Goal: Task Accomplishment & Management: Manage account settings

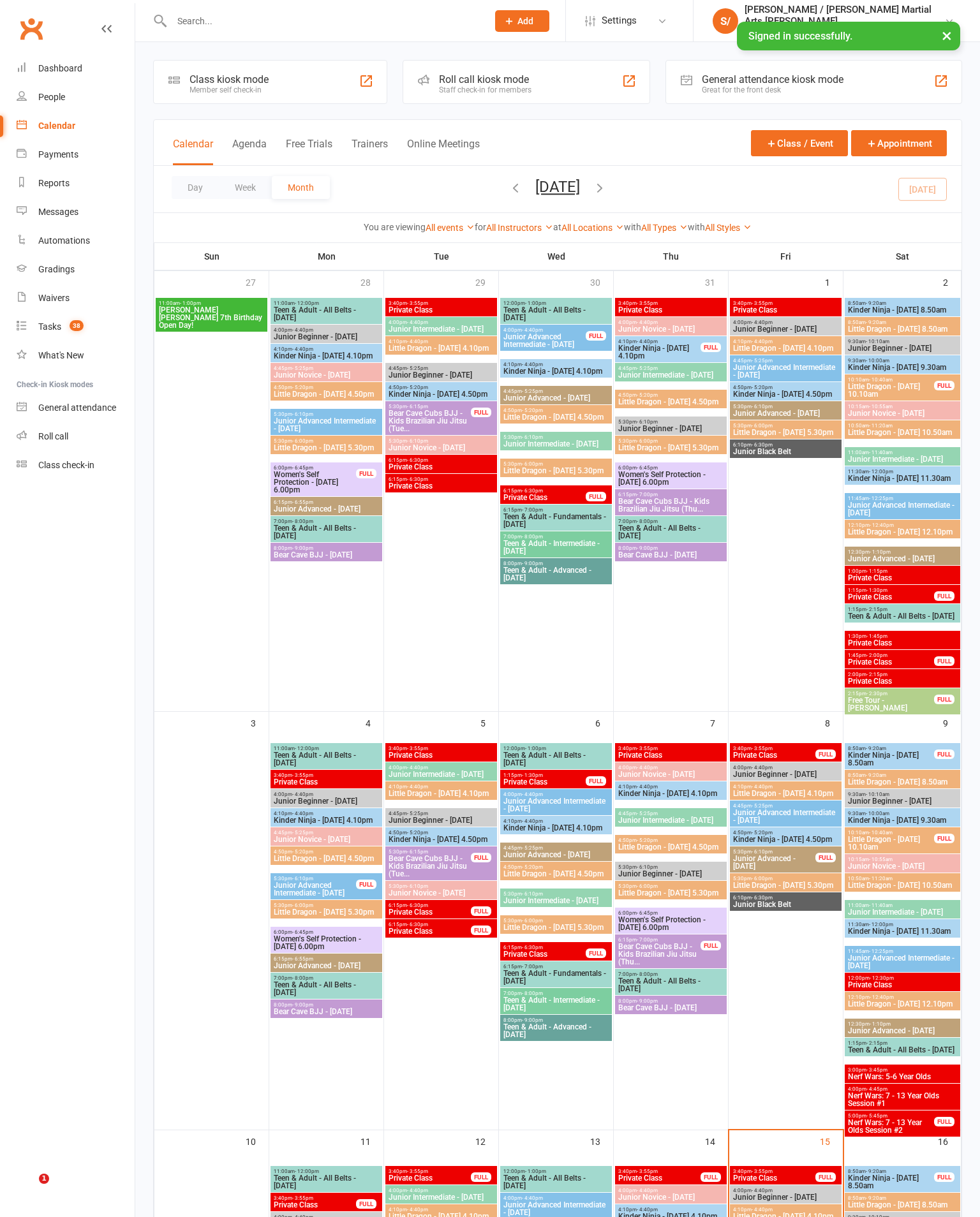
scroll to position [236, 0]
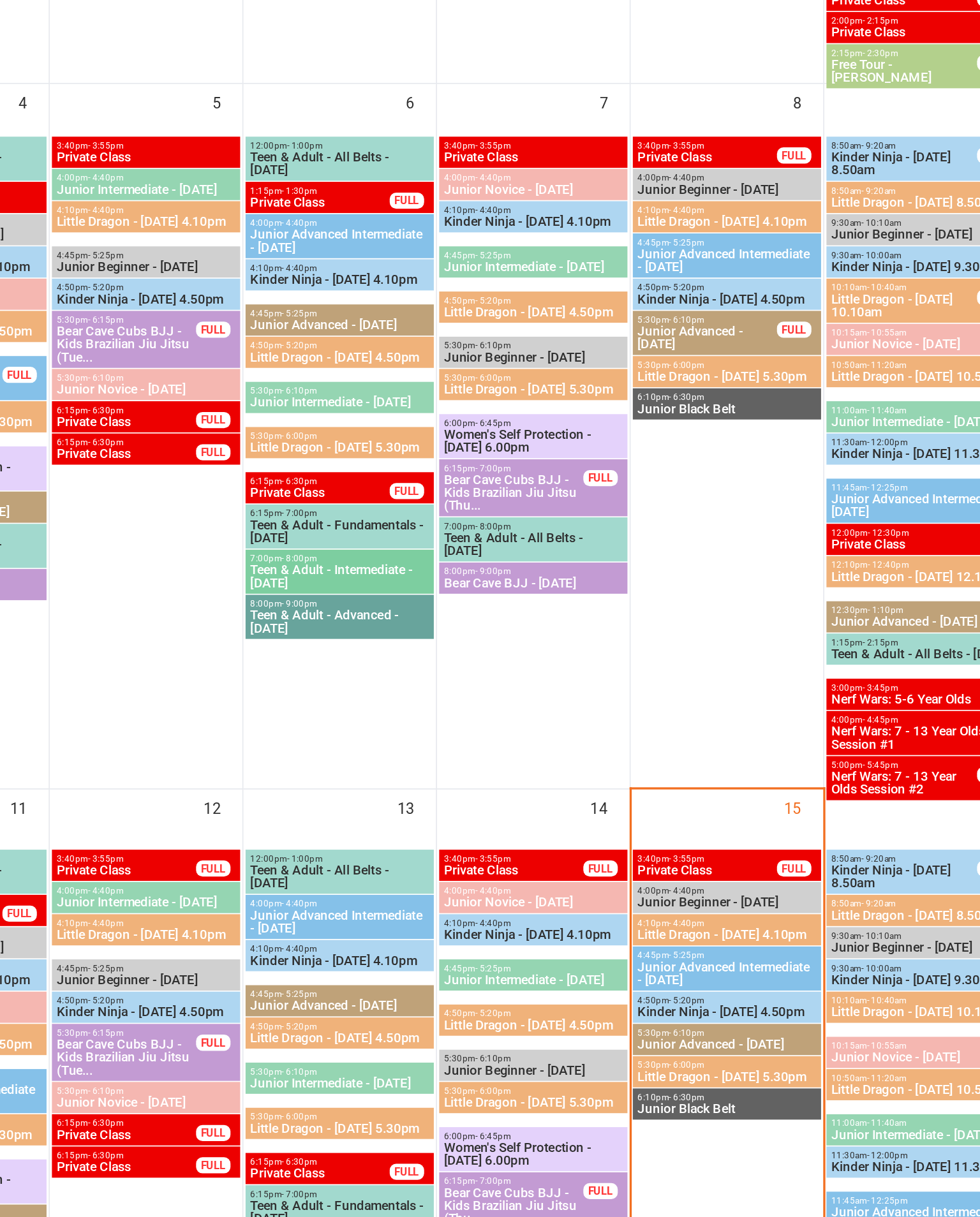
click at [816, 937] on div "FULL" at bounding box center [825, 942] width 20 height 10
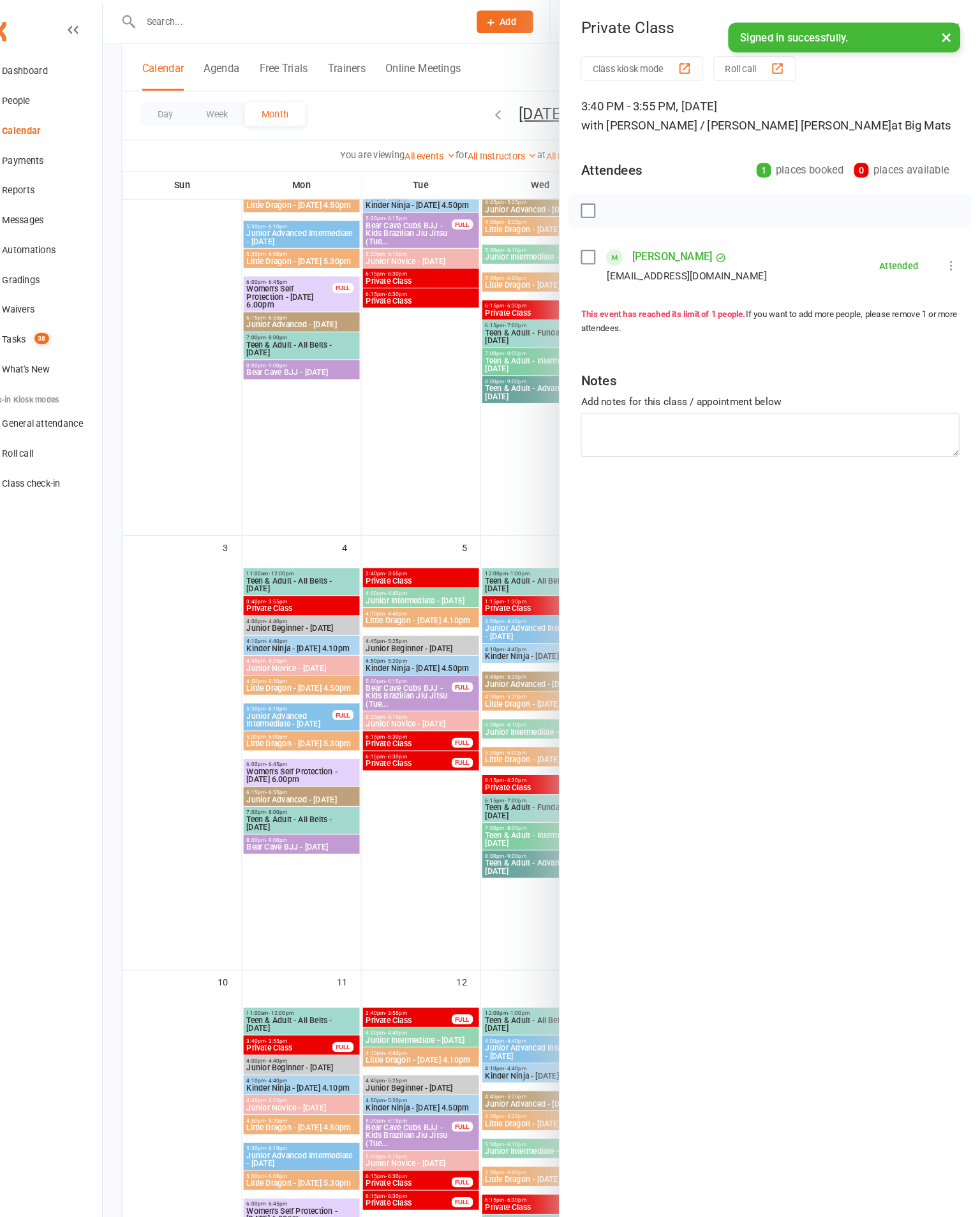
scroll to position [184, 0]
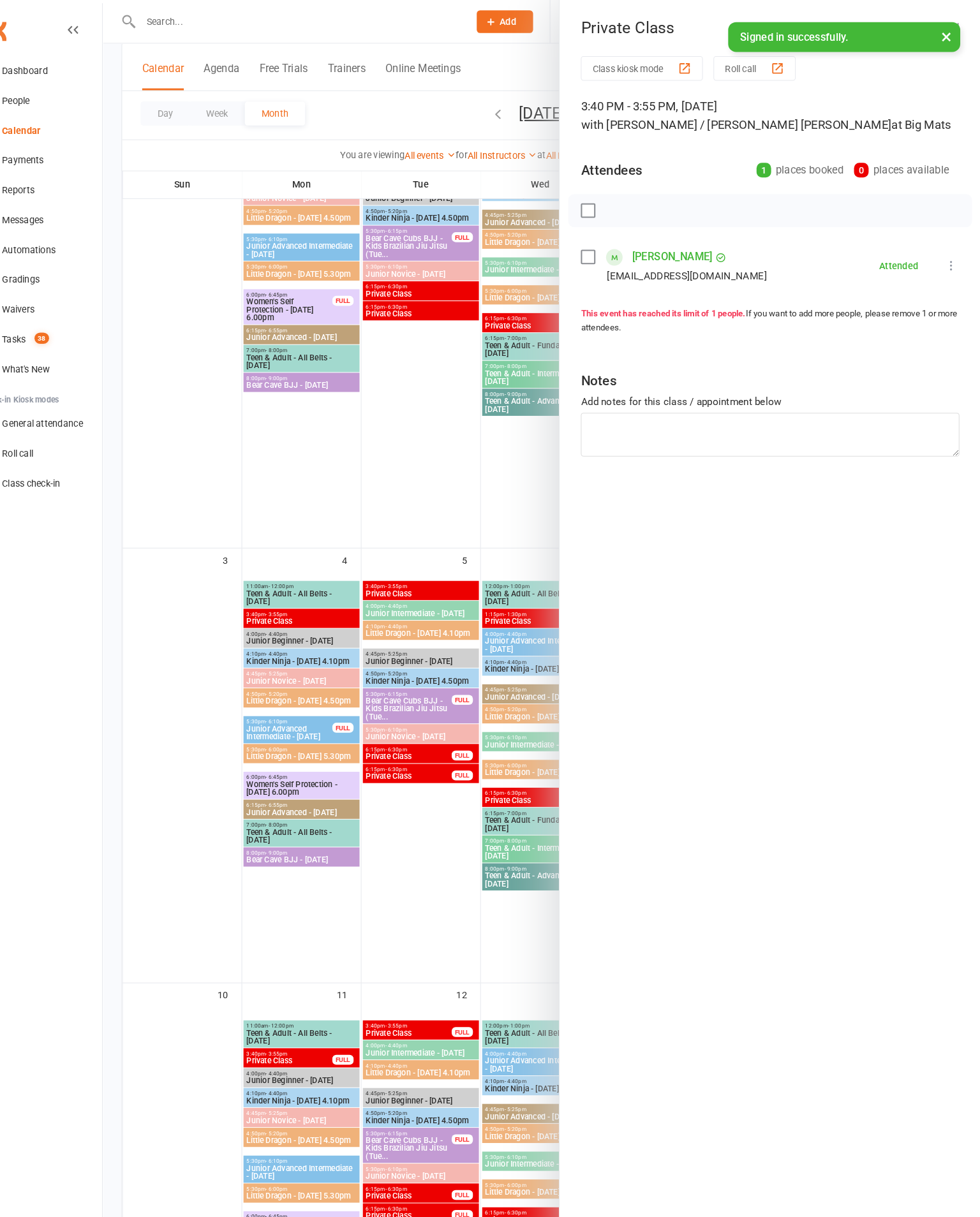
click at [936, 36] on button "×" at bounding box center [947, 36] width 23 height 28
click at [946, 25] on icon "button" at bounding box center [952, 25] width 13 height 7
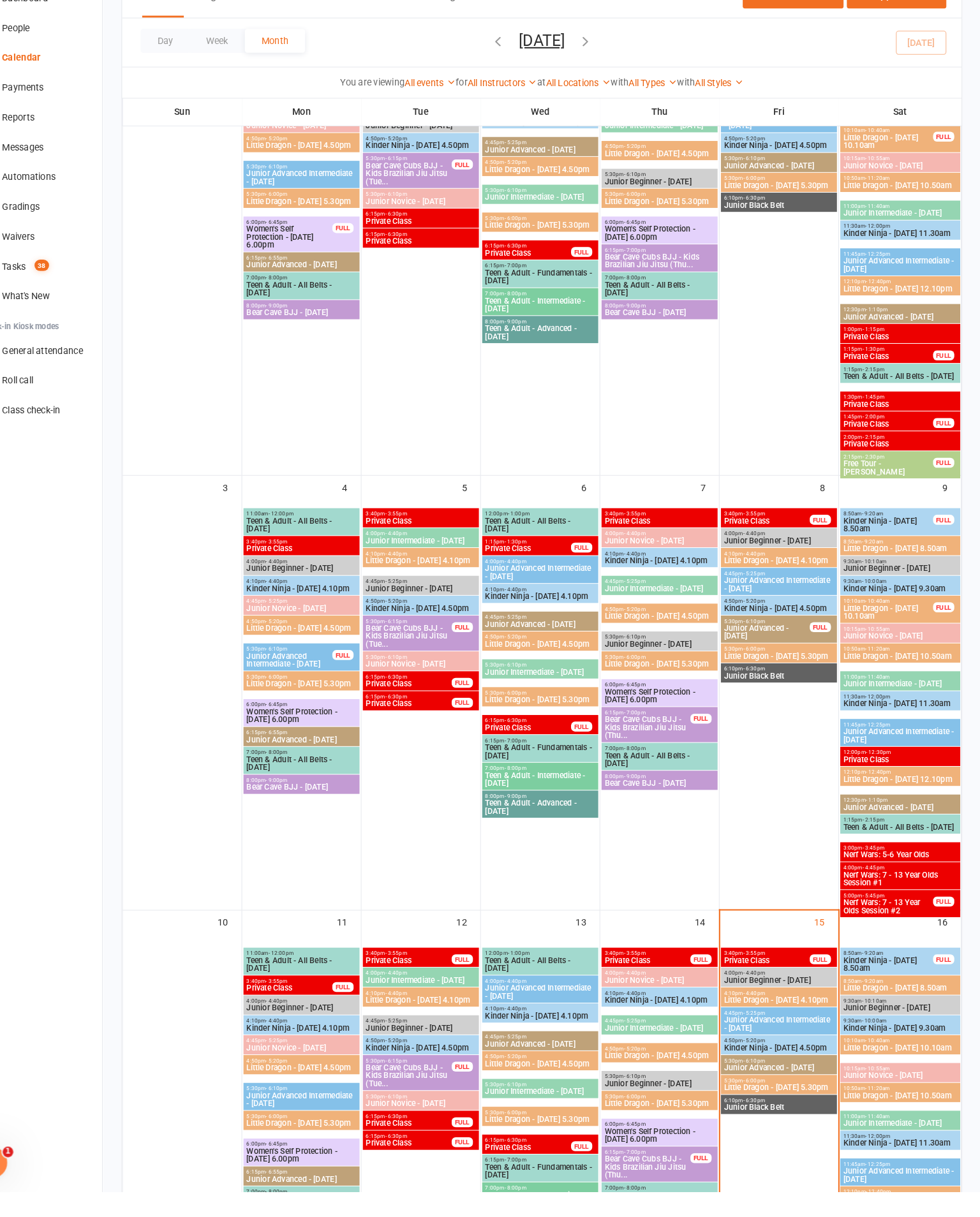
scroll to position [292, 0]
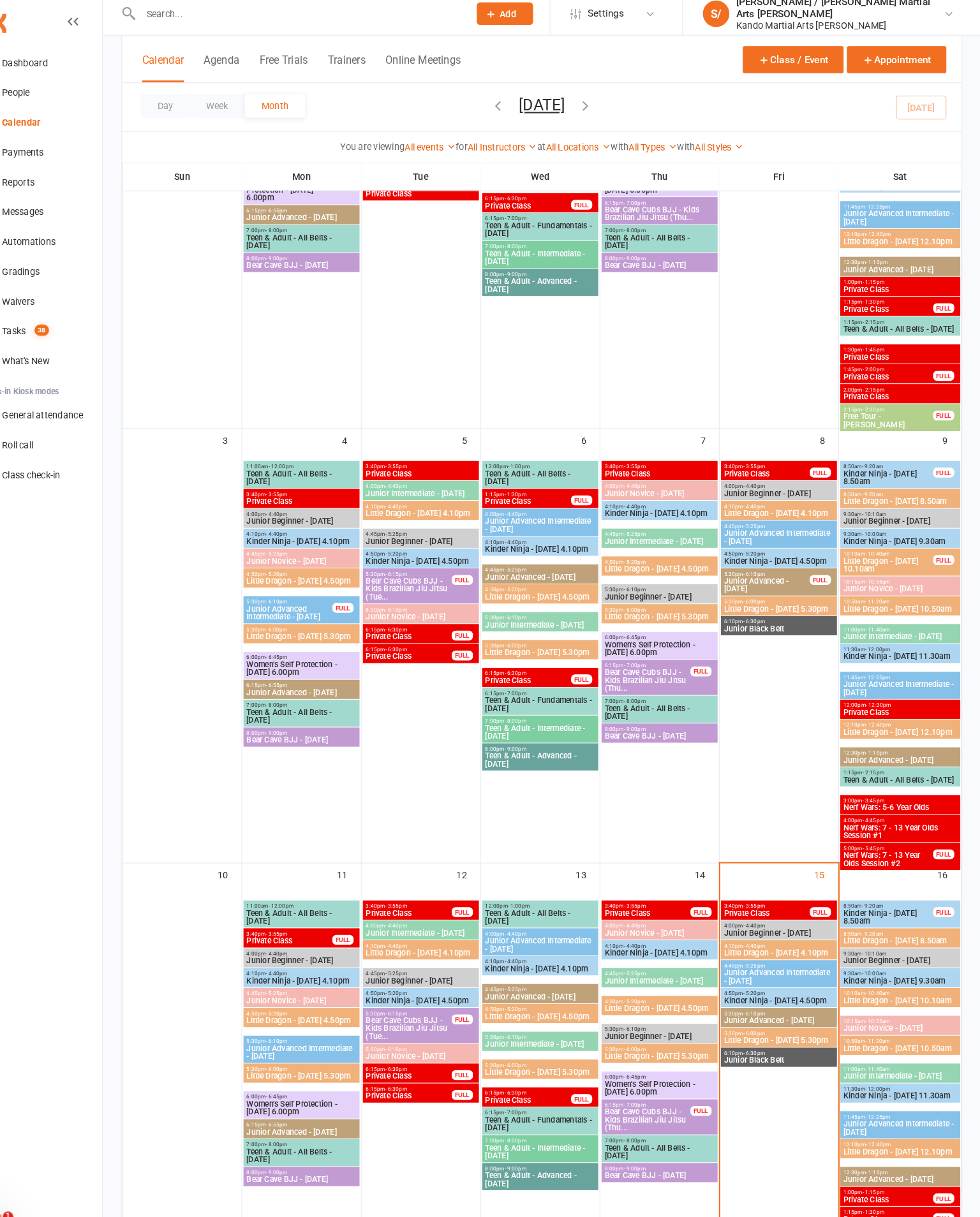
click at [748, 921] on span "Little Dragon - [DATE] 4.10pm" at bounding box center [786, 924] width 106 height 7
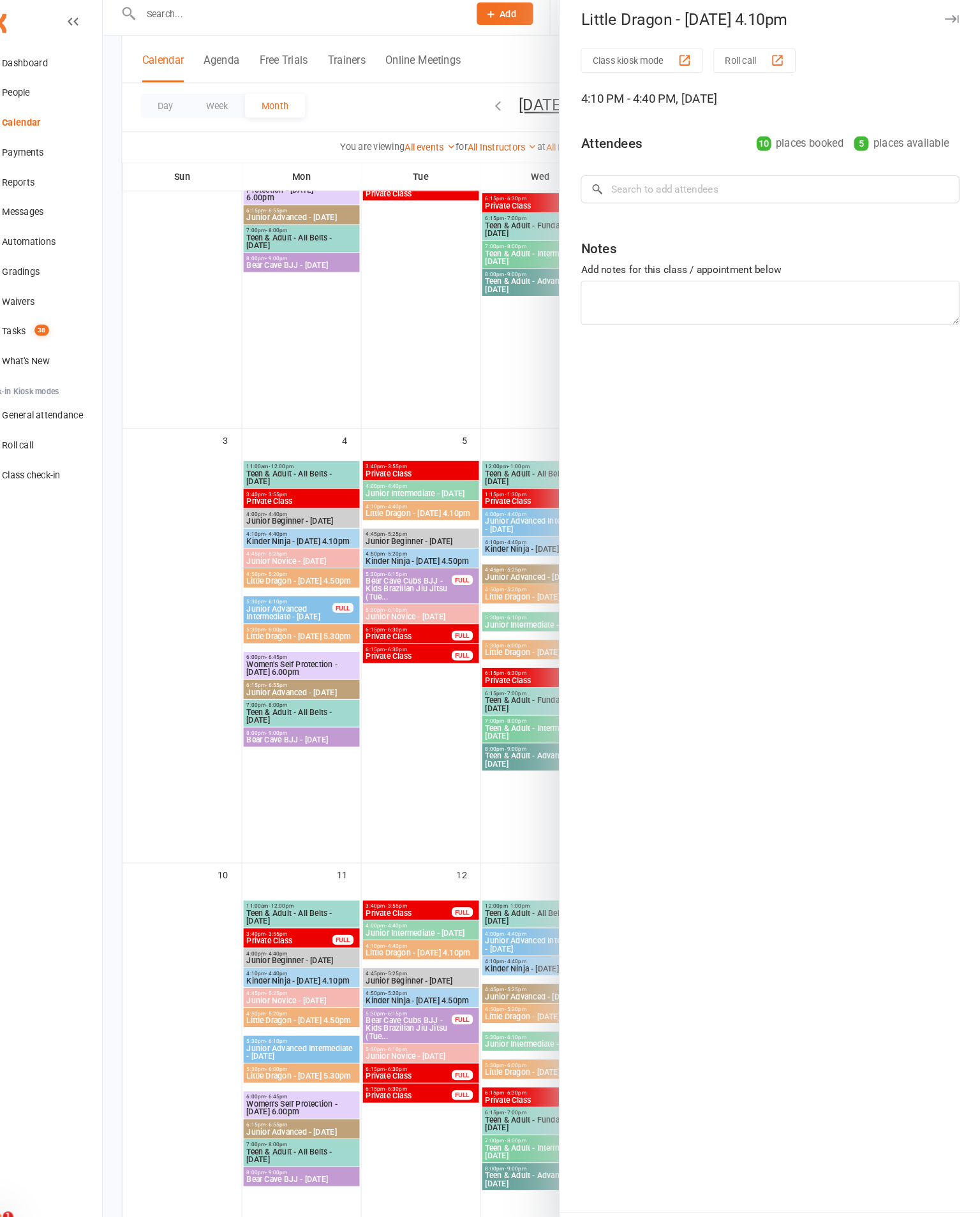
scroll to position [292, 0]
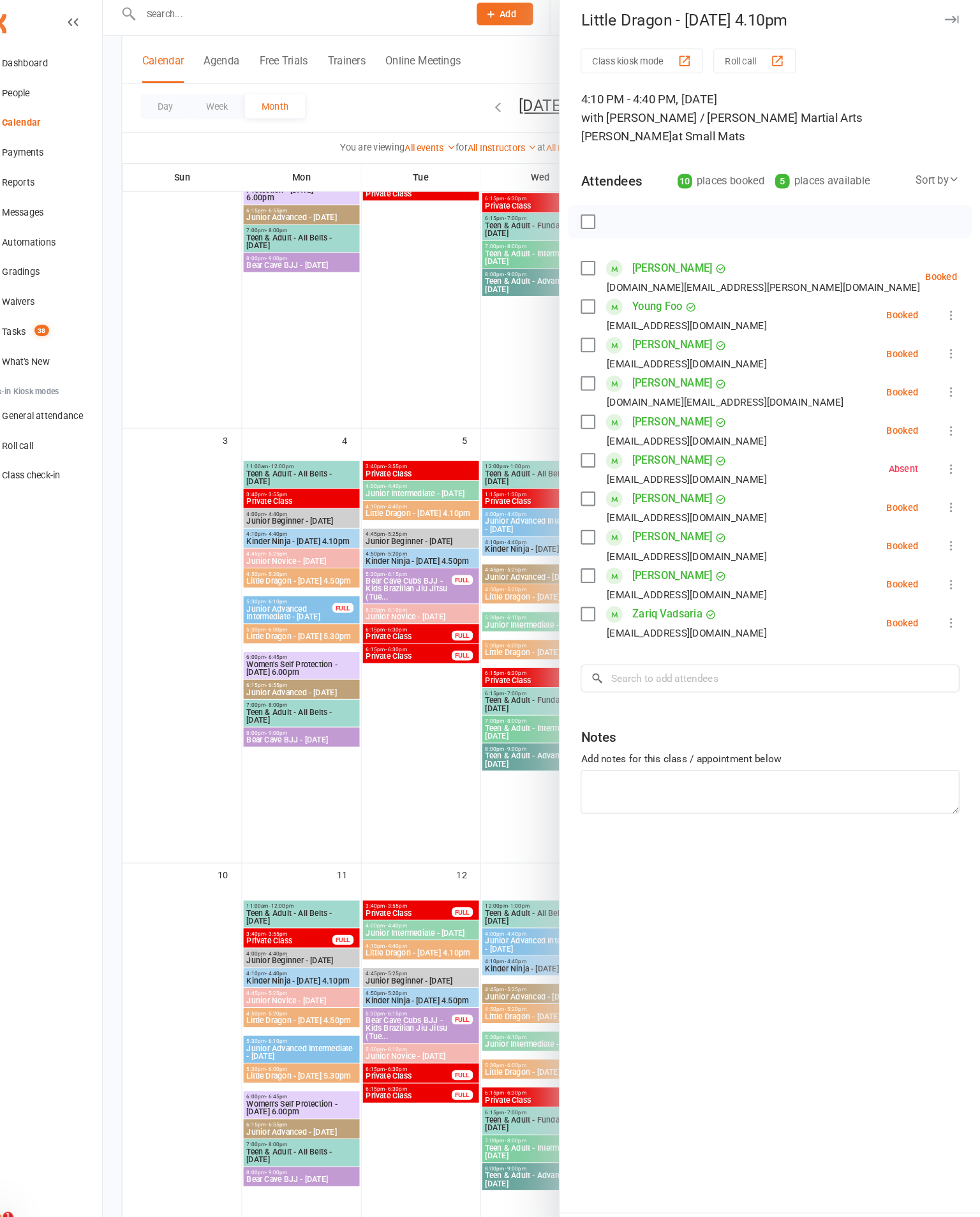
click at [946, 527] on icon at bounding box center [952, 533] width 13 height 13
click at [864, 622] on link "Mark absent" at bounding box center [891, 634] width 137 height 25
click at [946, 22] on icon "button" at bounding box center [952, 25] width 13 height 7
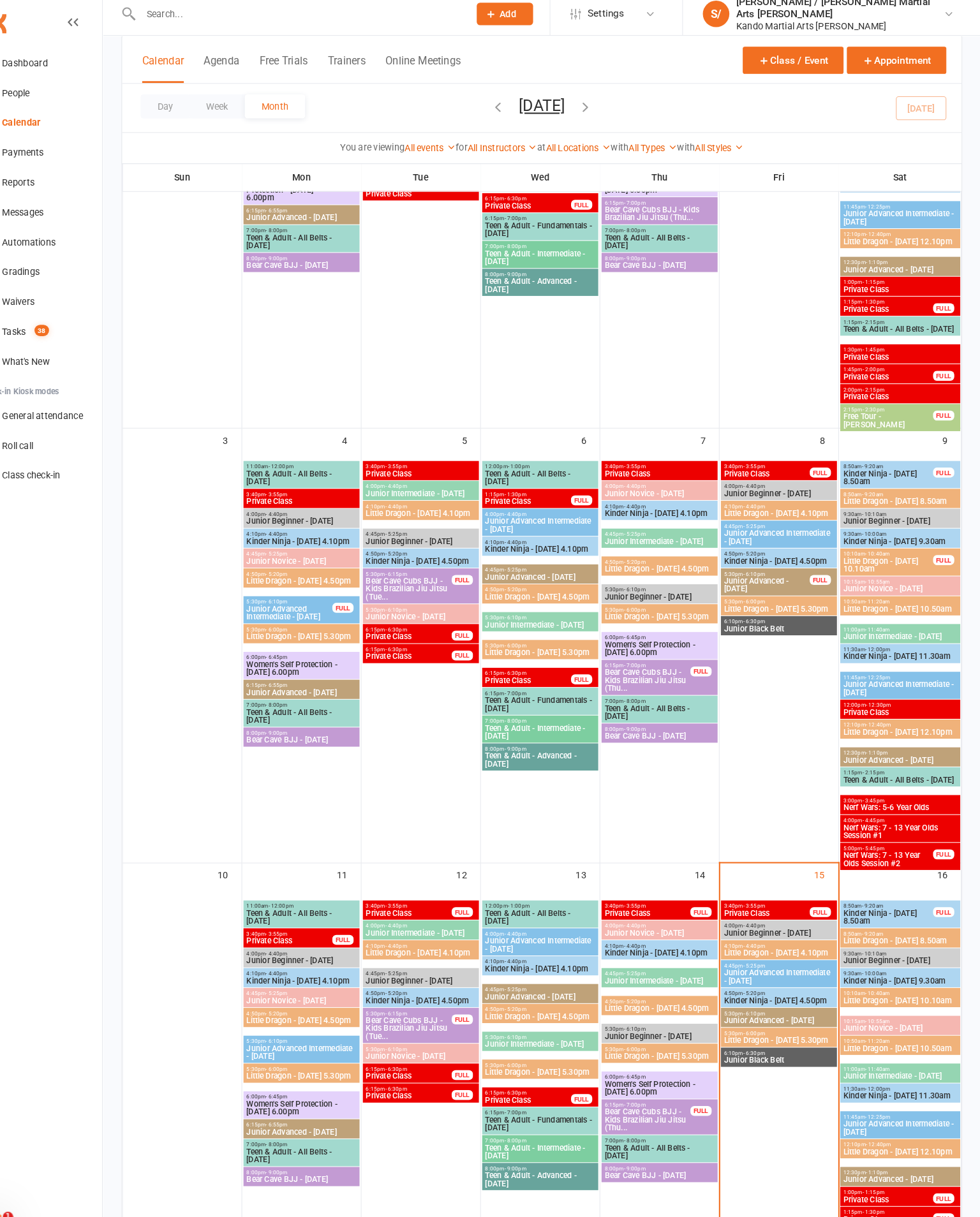
click at [755, 967] on span "Kinder Ninja - [DATE] 4.50pm" at bounding box center [786, 970] width 106 height 7
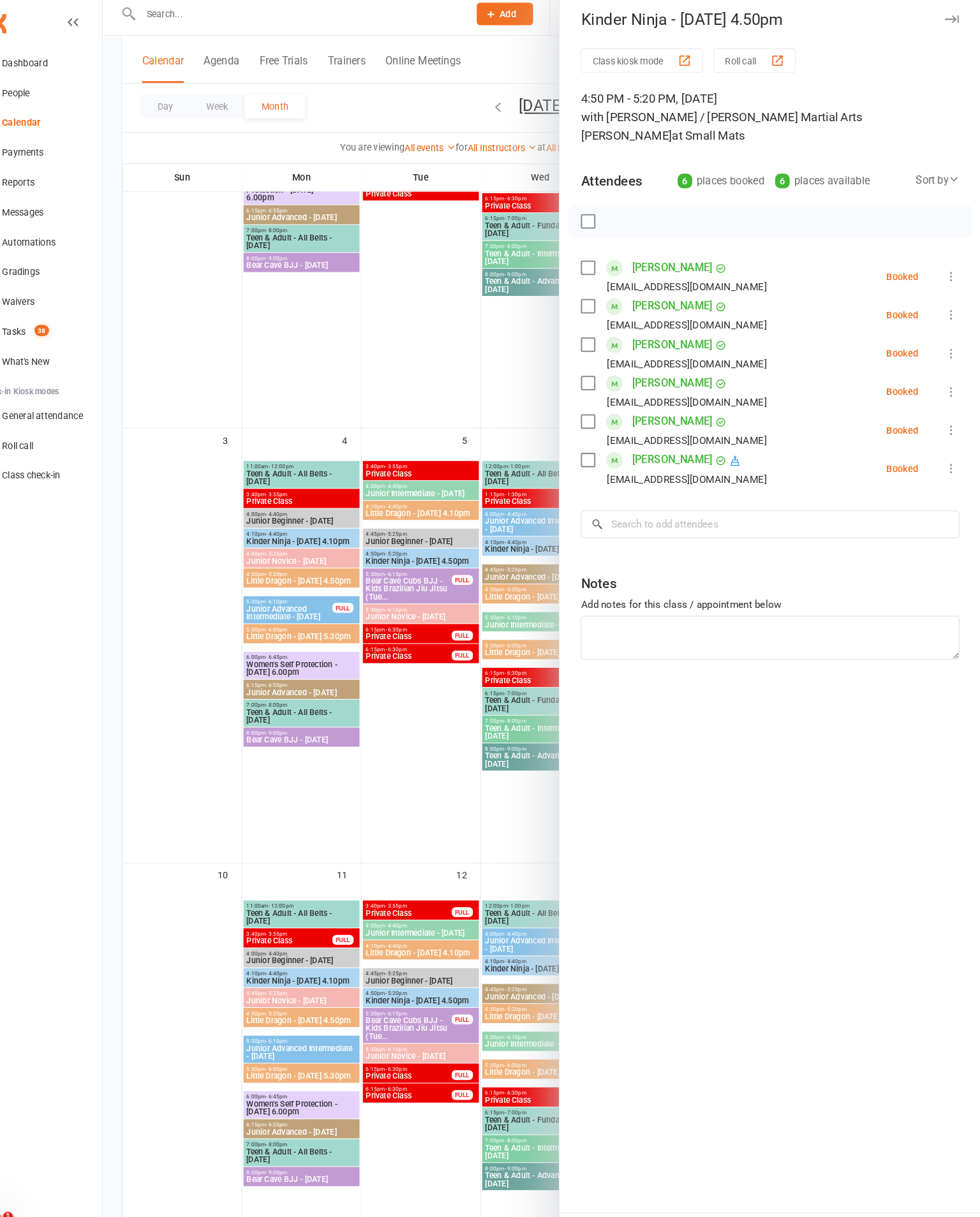
click at [946, 415] on icon at bounding box center [952, 422] width 13 height 13
click at [870, 511] on link "Mark absent" at bounding box center [891, 523] width 137 height 25
click at [946, 22] on icon "button" at bounding box center [952, 25] width 13 height 7
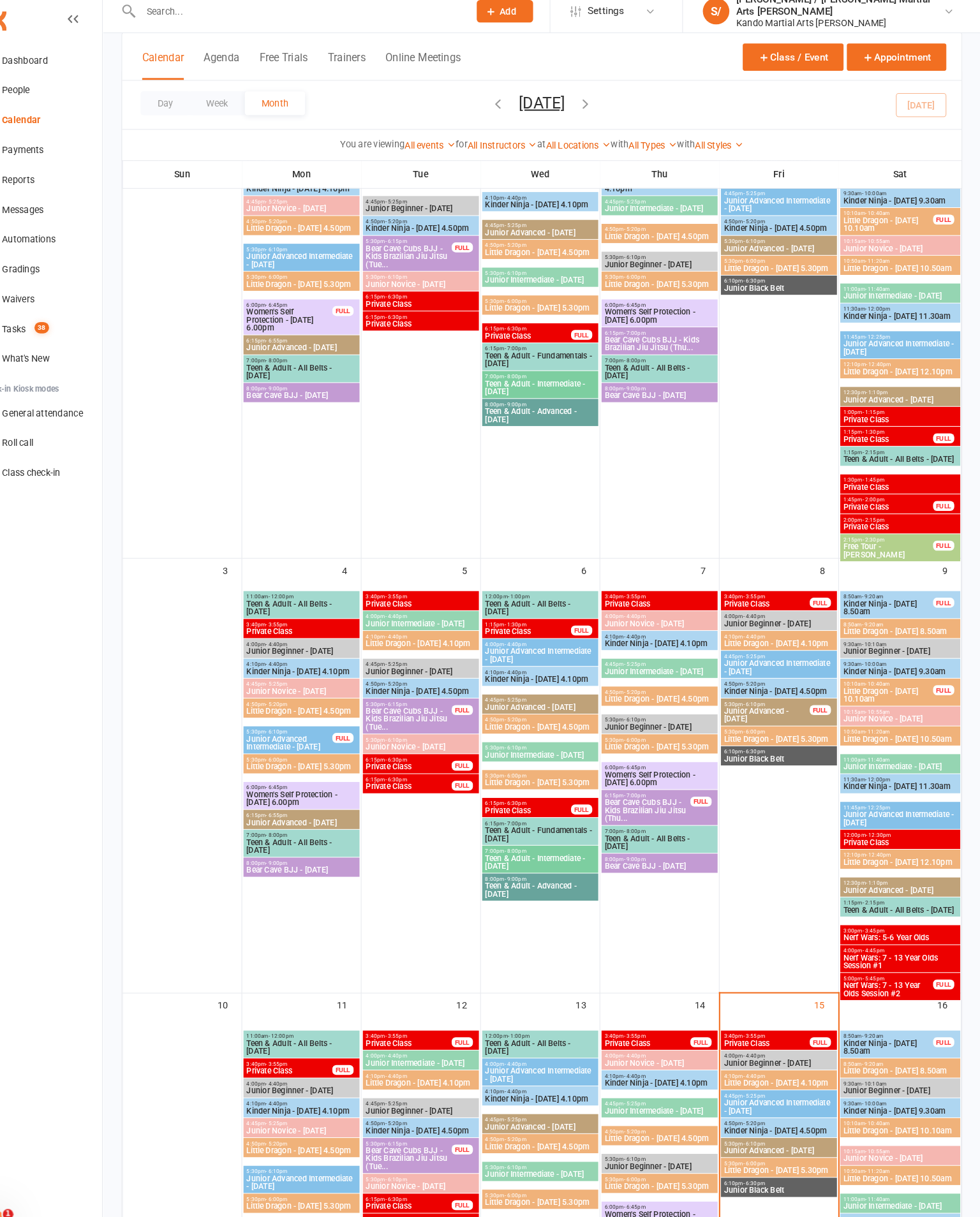
scroll to position [206, 0]
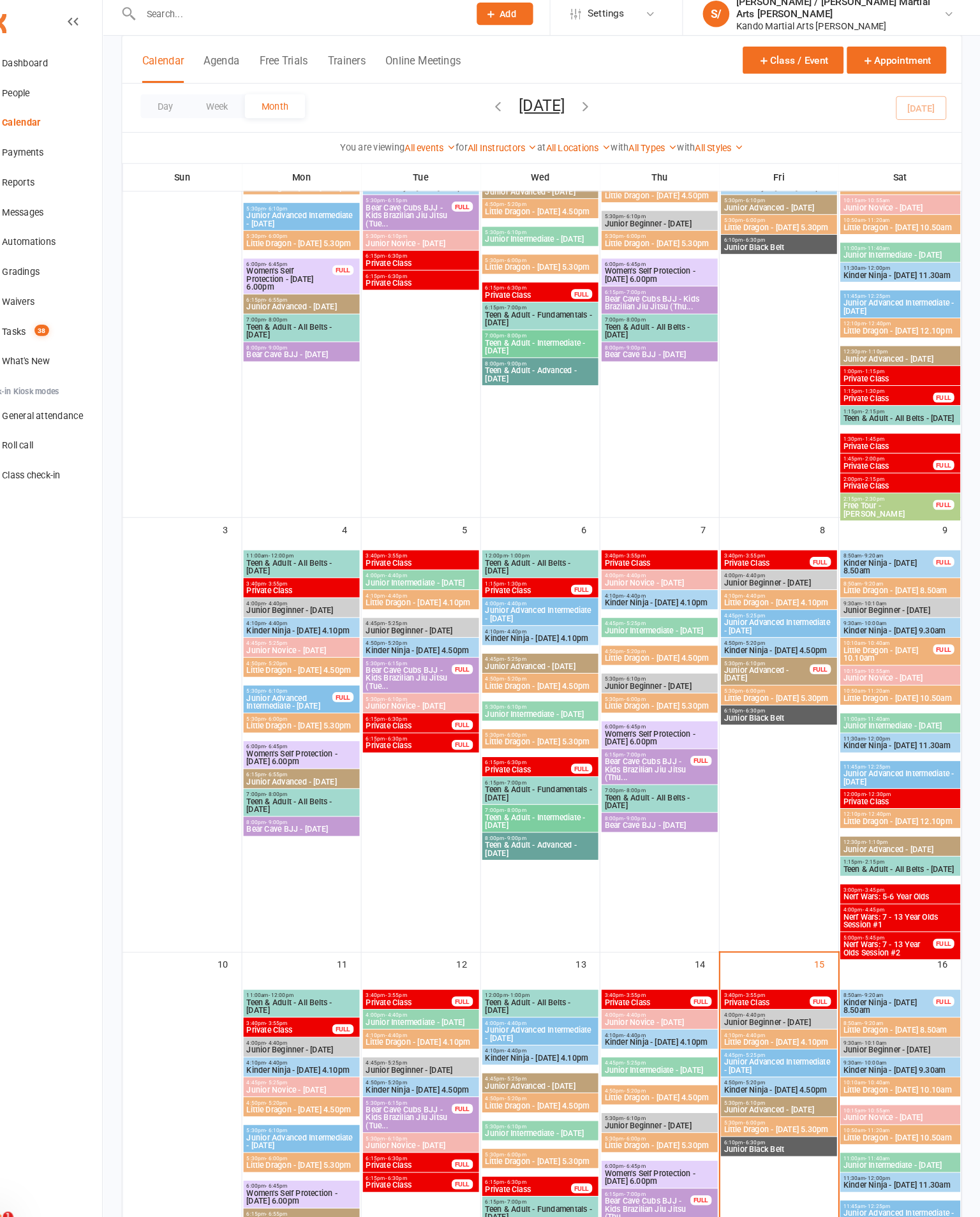
click at [744, 1007] on span "Little Dragon - [DATE] 4.10pm" at bounding box center [786, 1010] width 106 height 7
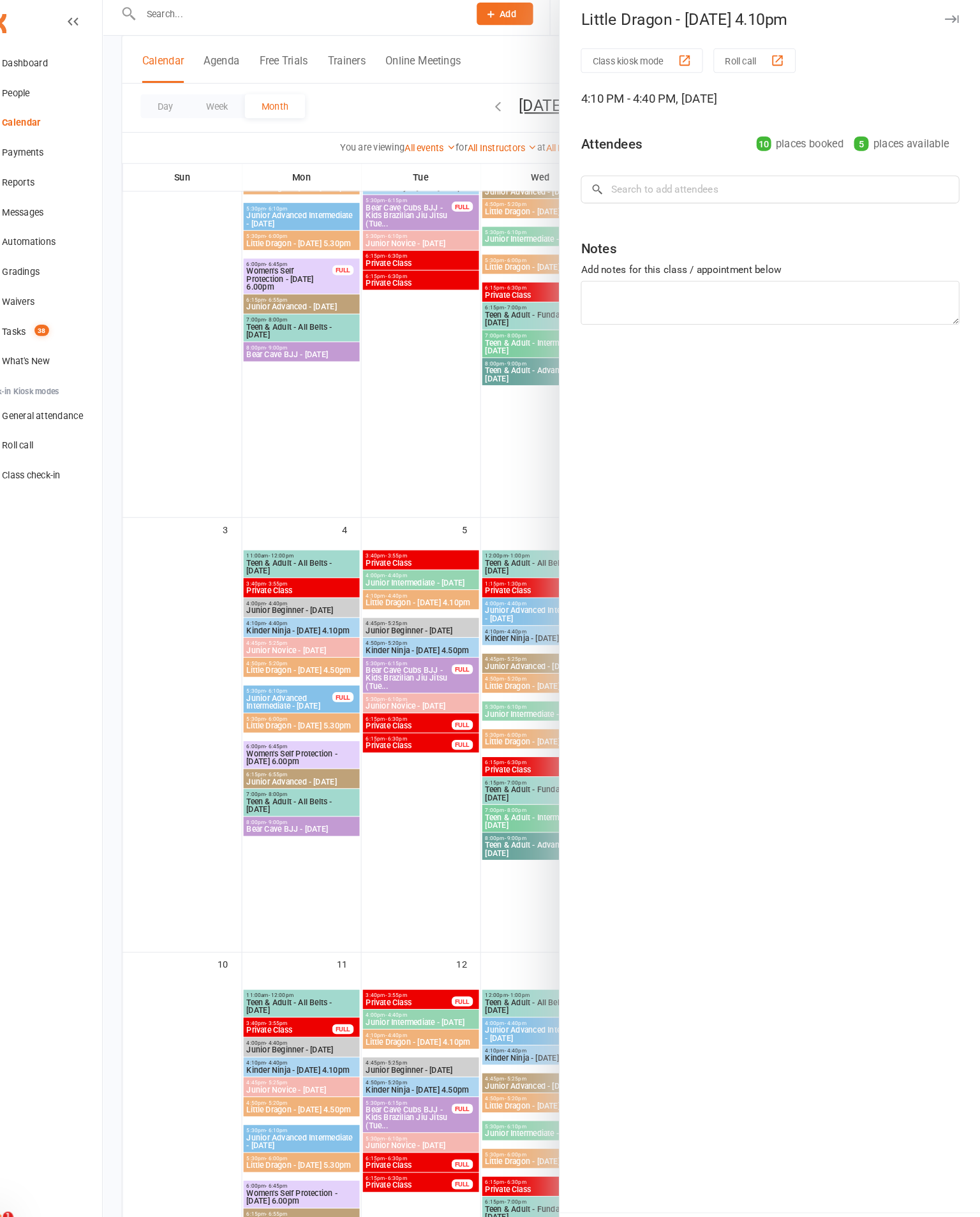
scroll to position [207, 0]
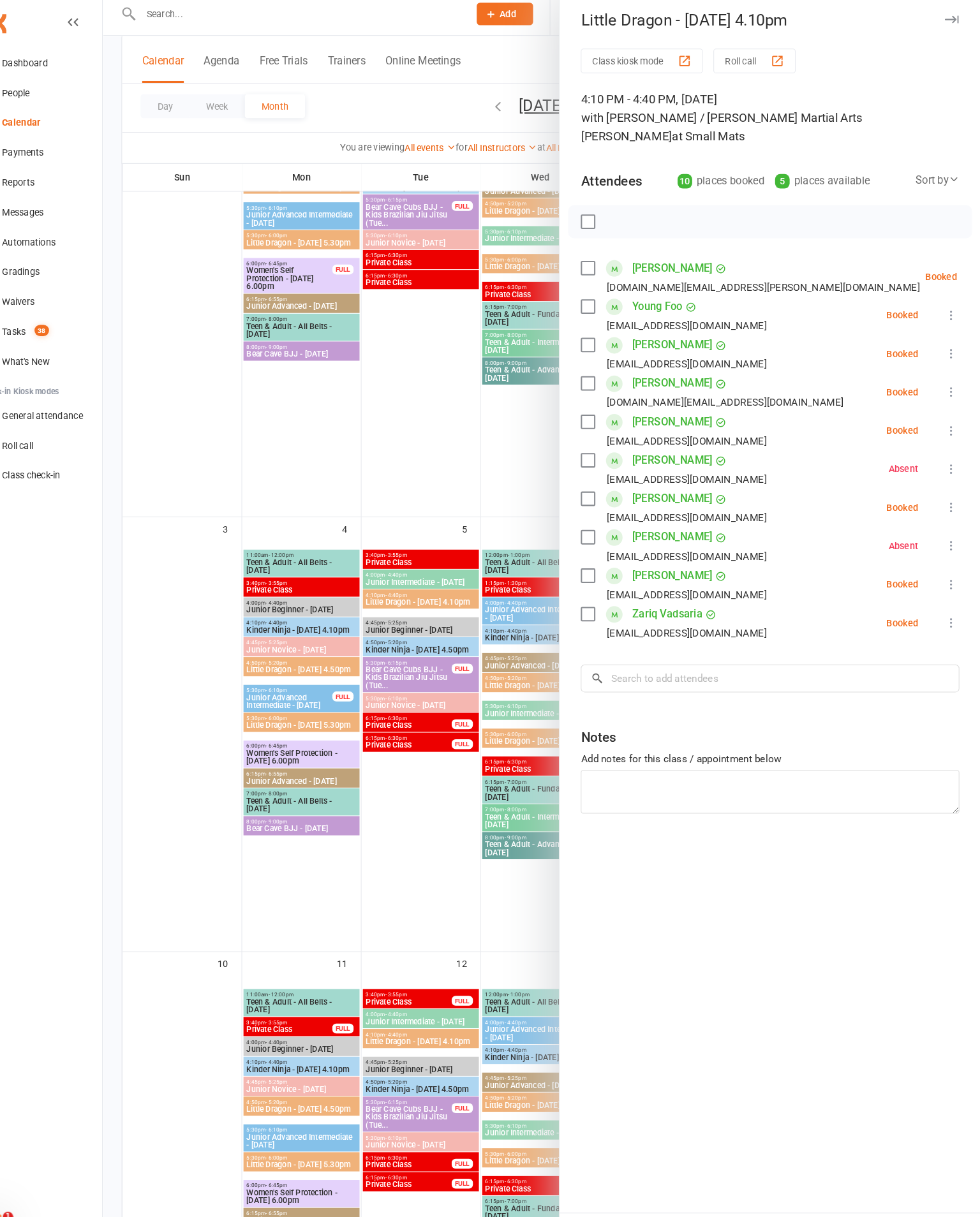
click at [930, 8] on div "Little Dragon - Friday 4.10pm Class kiosk mode Roll call 4:10 PM - 4:40 PM, Fri…" at bounding box center [777, 608] width 406 height 1217
click at [946, 22] on icon "button" at bounding box center [952, 25] width 13 height 7
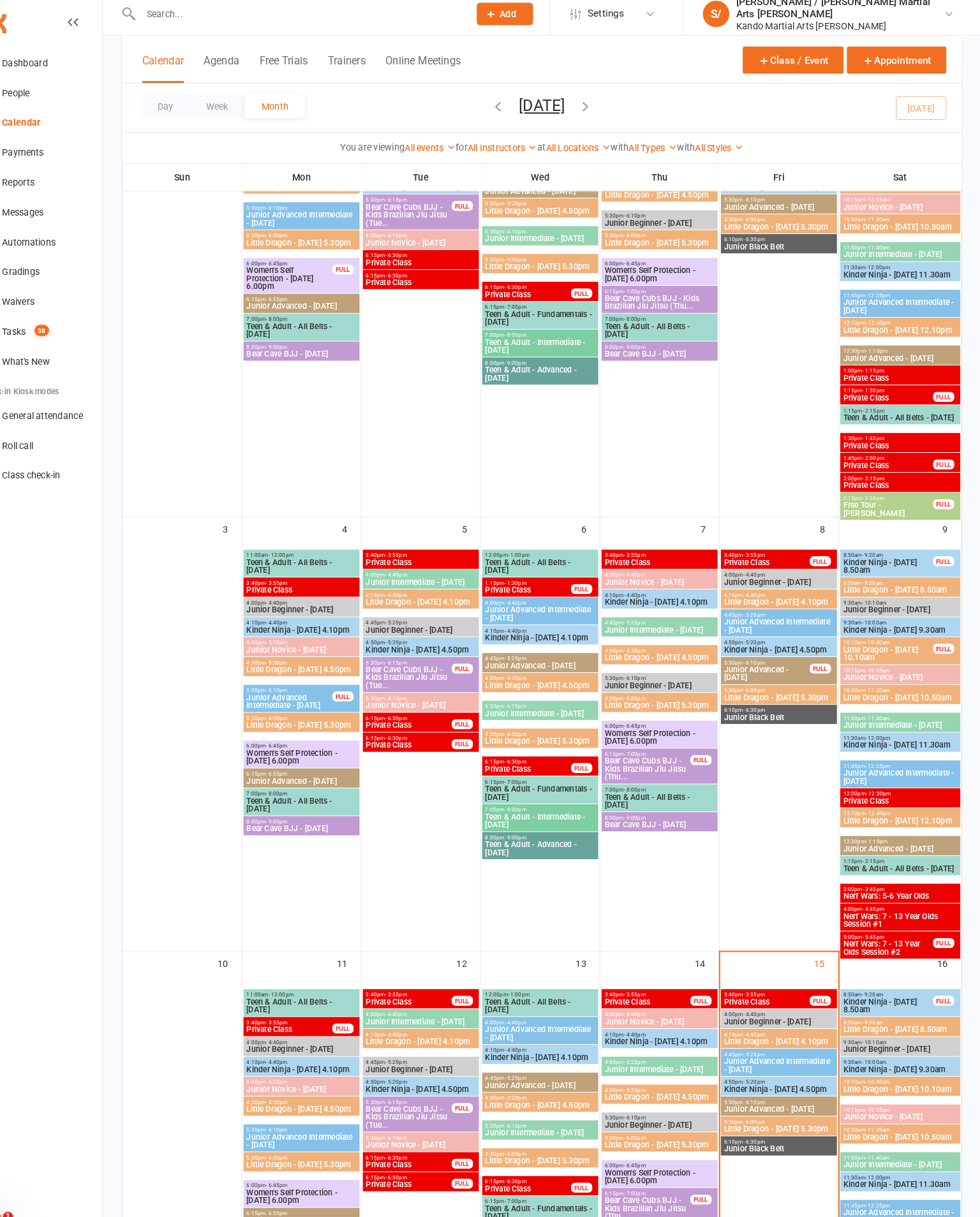
click at [761, 1052] on span "Kinder Ninja - [DATE] 4.50pm" at bounding box center [786, 1055] width 106 height 7
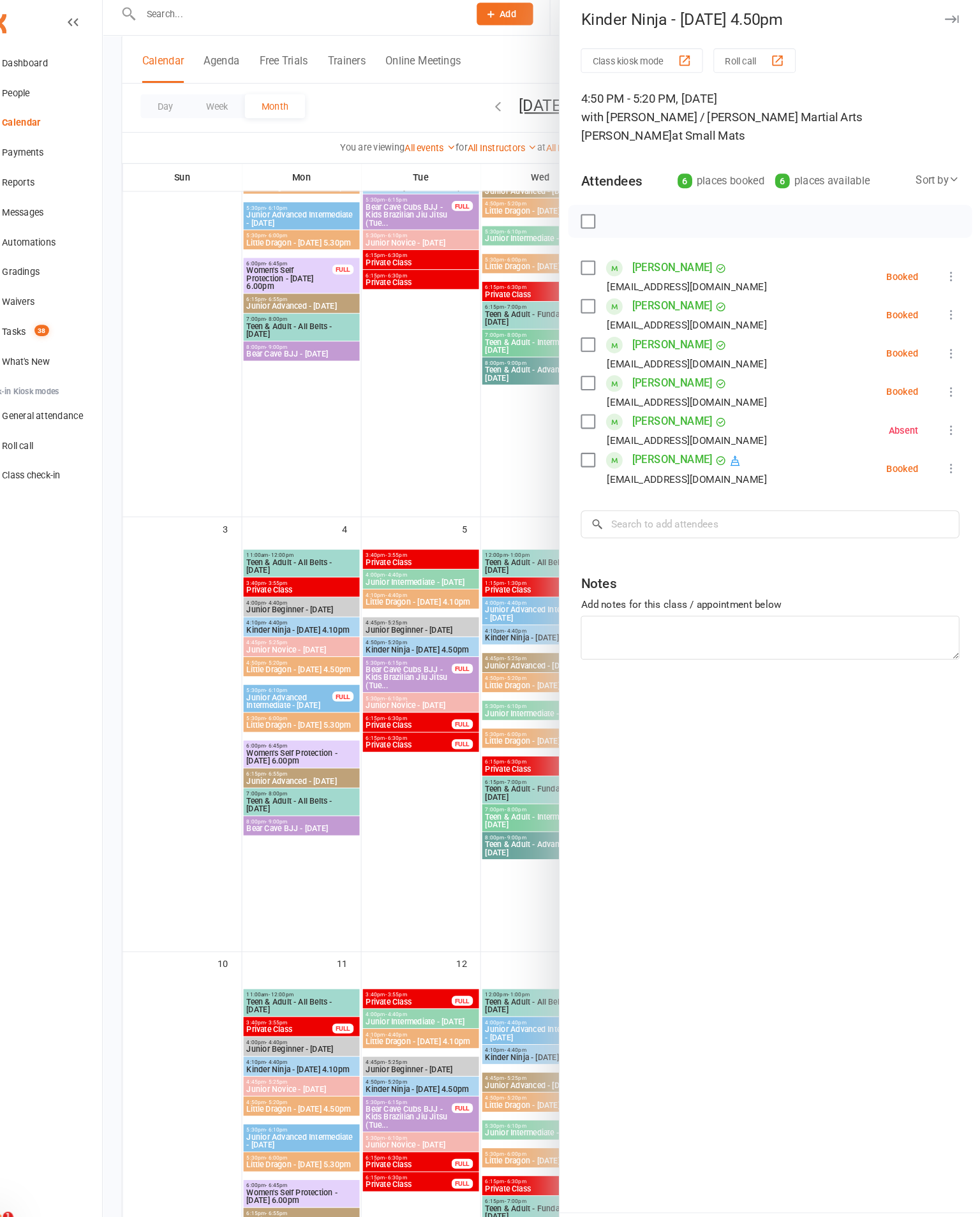
scroll to position [0, 0]
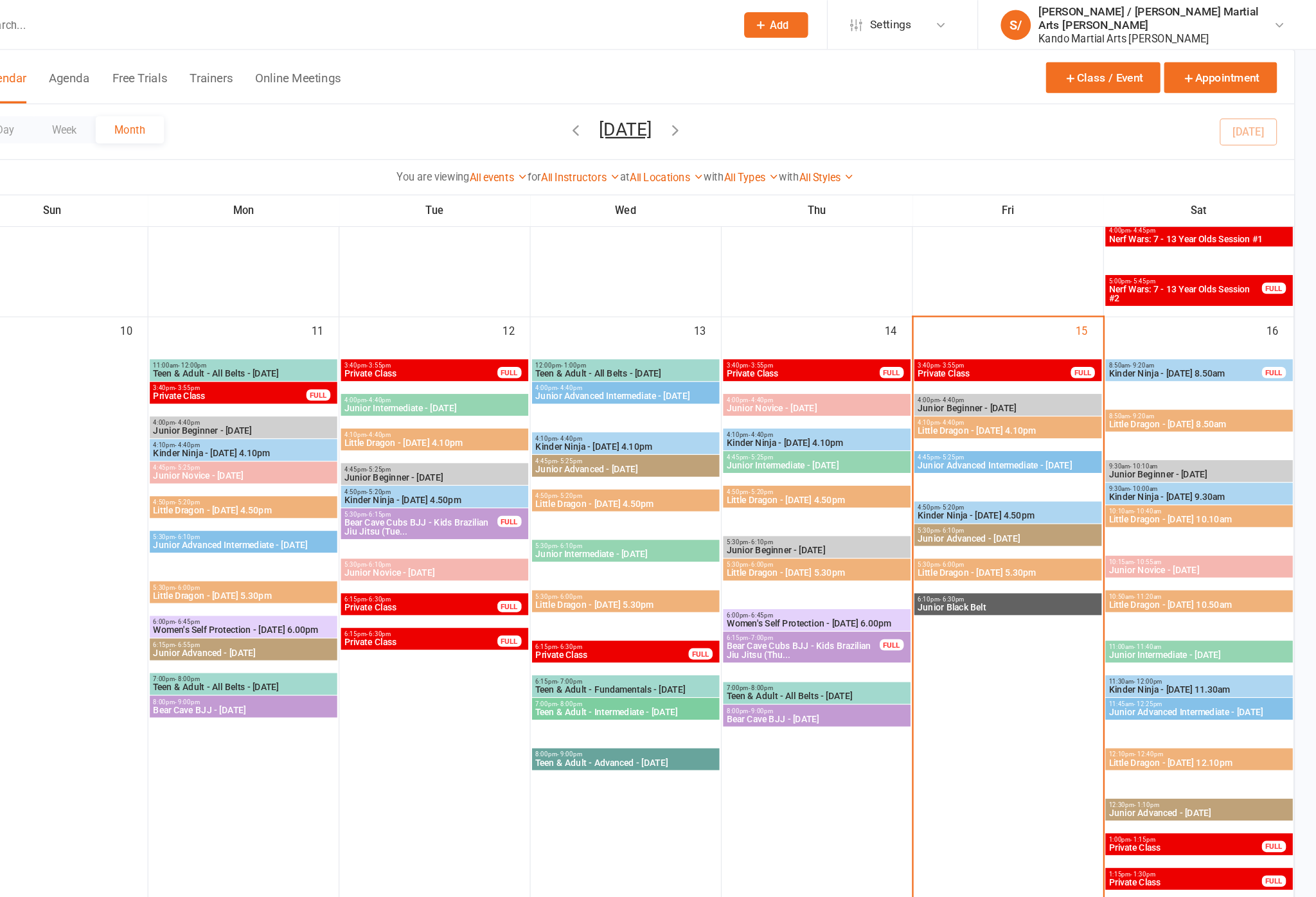
scroll to position [1167, 0]
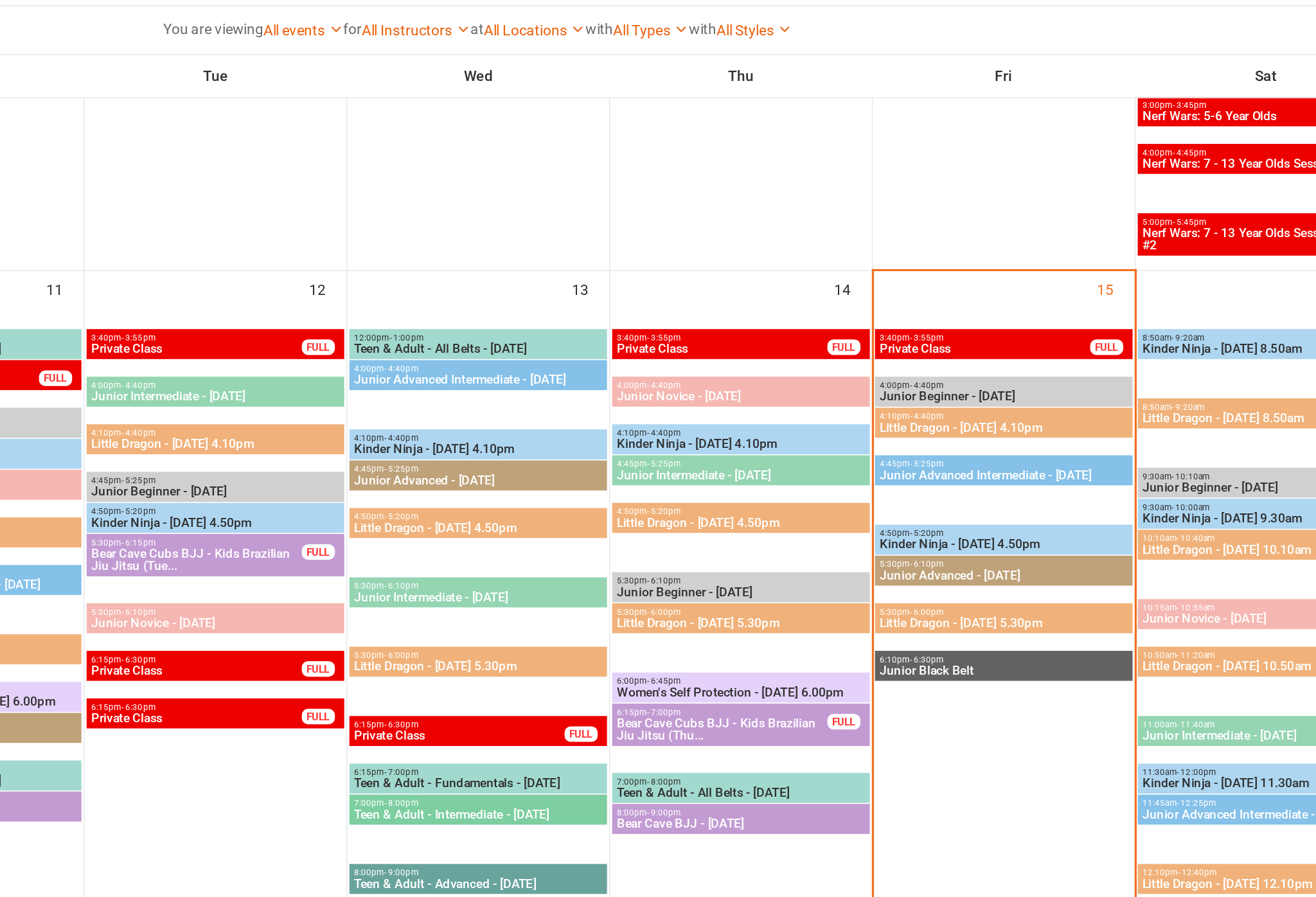
click at [975, 388] on span "4:10pm - 4:40pm" at bounding box center [1052, 390] width 155 height 6
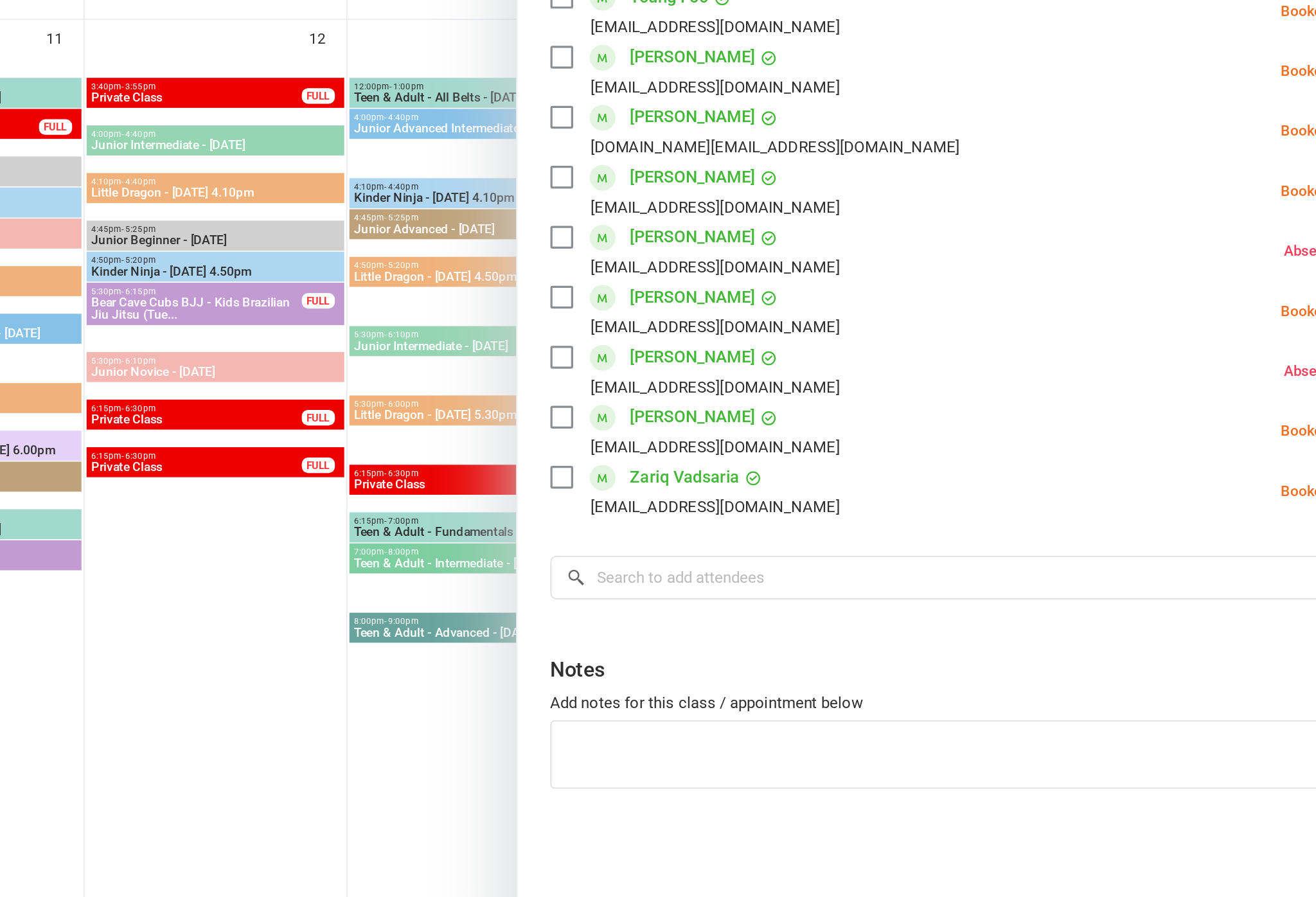
click at [176, 418] on div at bounding box center [726, 448] width 1179 height 897
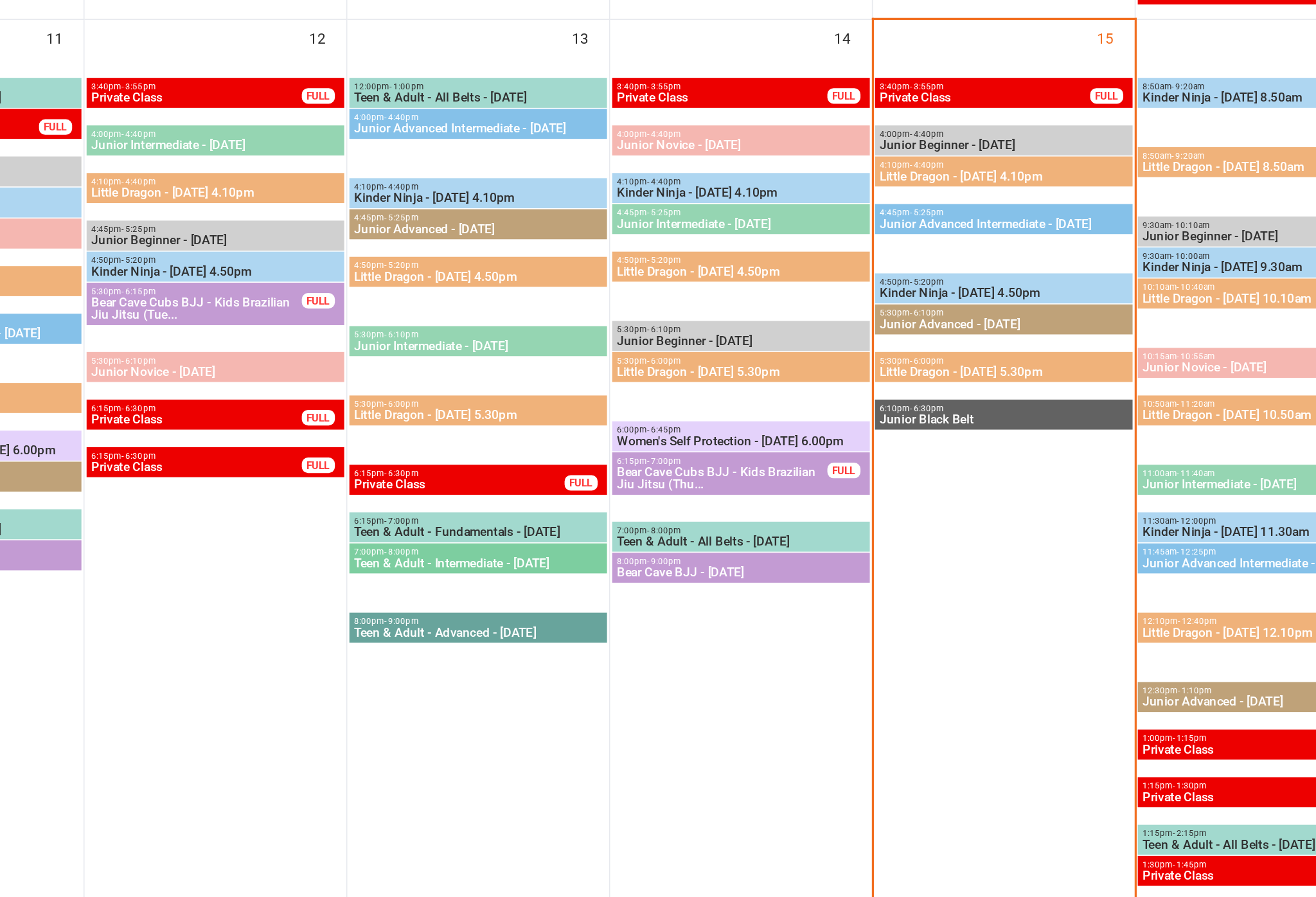
click at [975, 466] on span "Kinder Ninja - [DATE] 4.50pm" at bounding box center [1052, 470] width 155 height 7
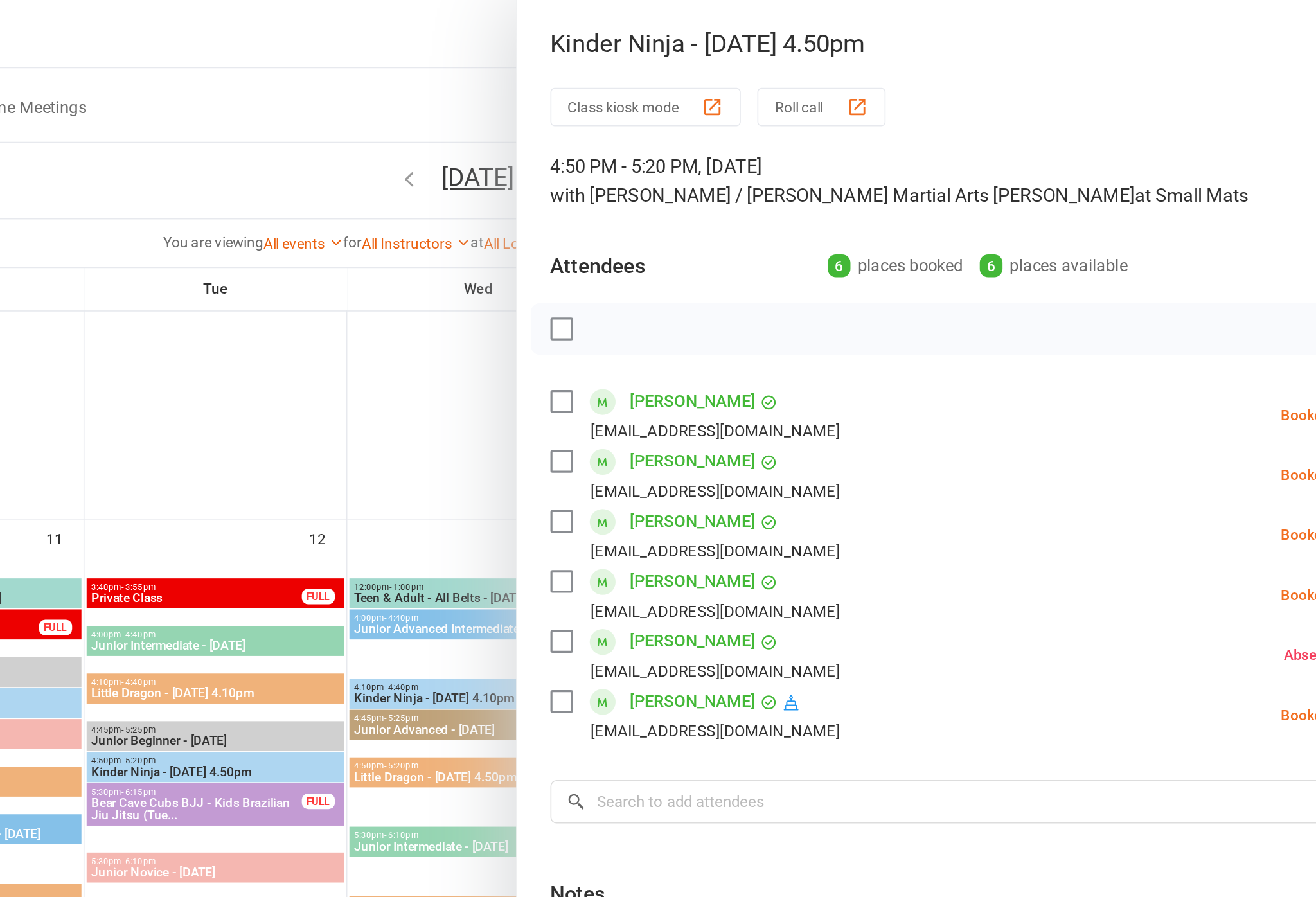
scroll to position [1145, 0]
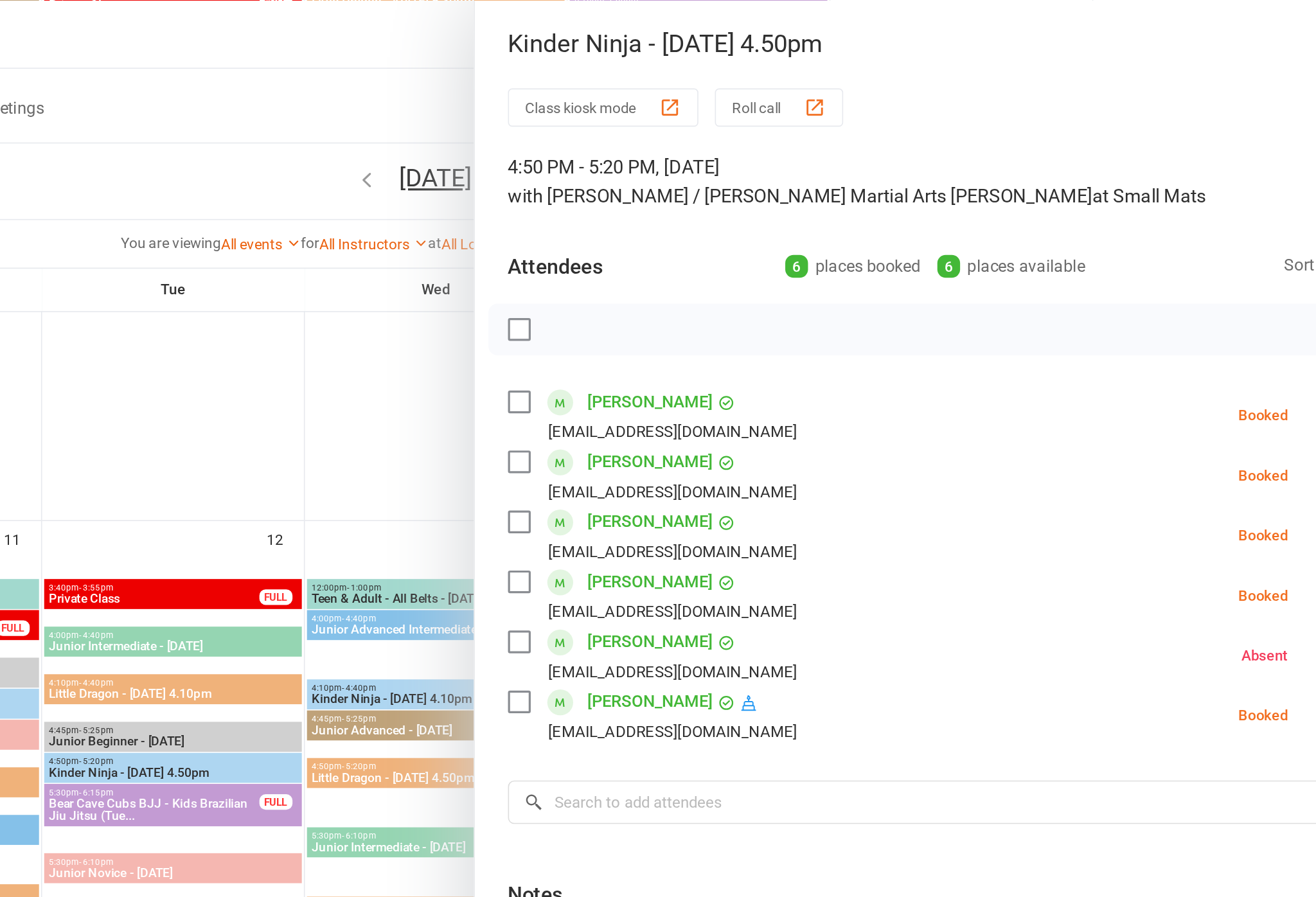
click at [231, 323] on div at bounding box center [726, 448] width 1179 height 897
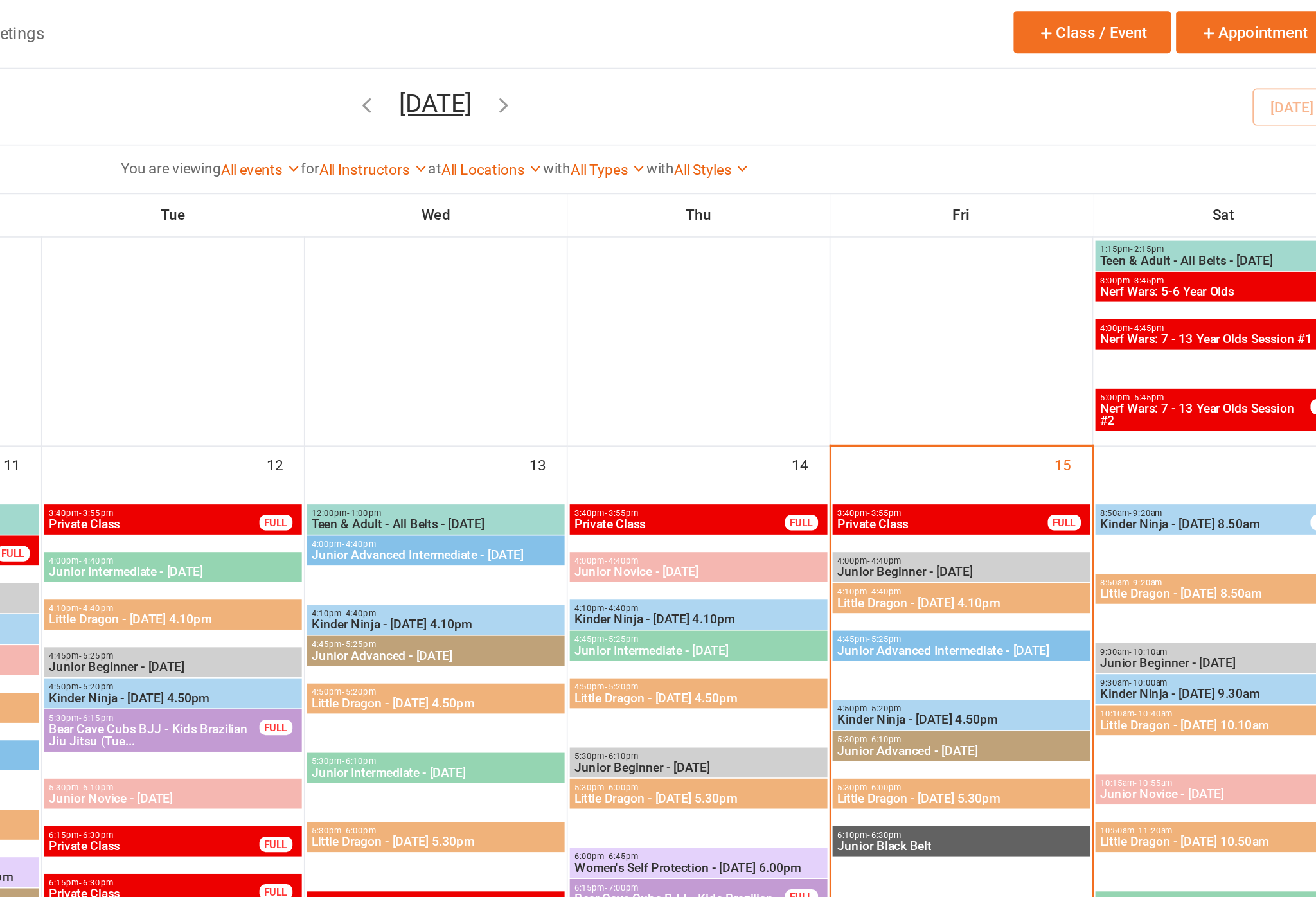
click at [975, 538] on span "Little Dragon - [DATE] 5.30pm" at bounding box center [1052, 541] width 155 height 7
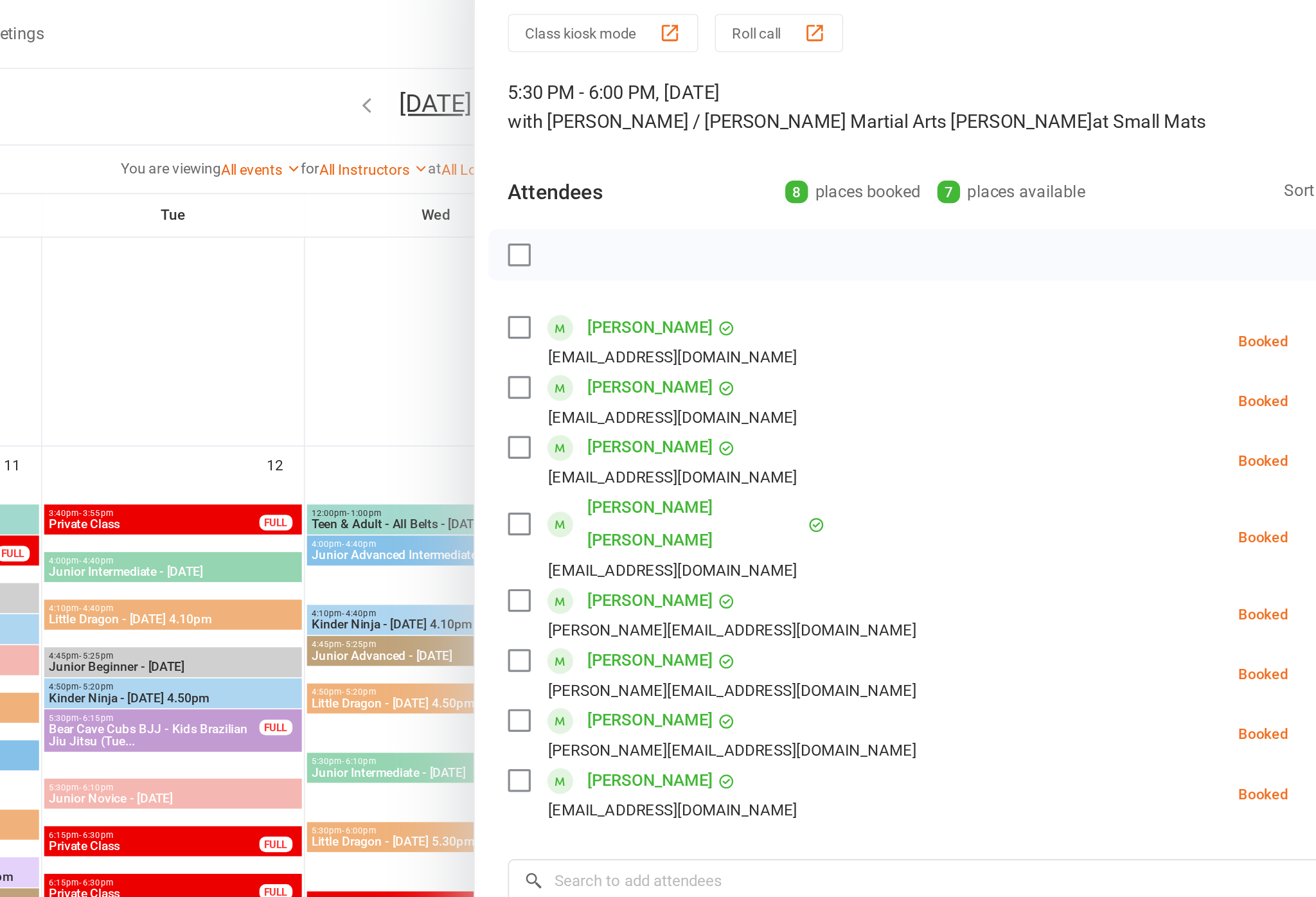
click at [251, 250] on div at bounding box center [726, 448] width 1179 height 897
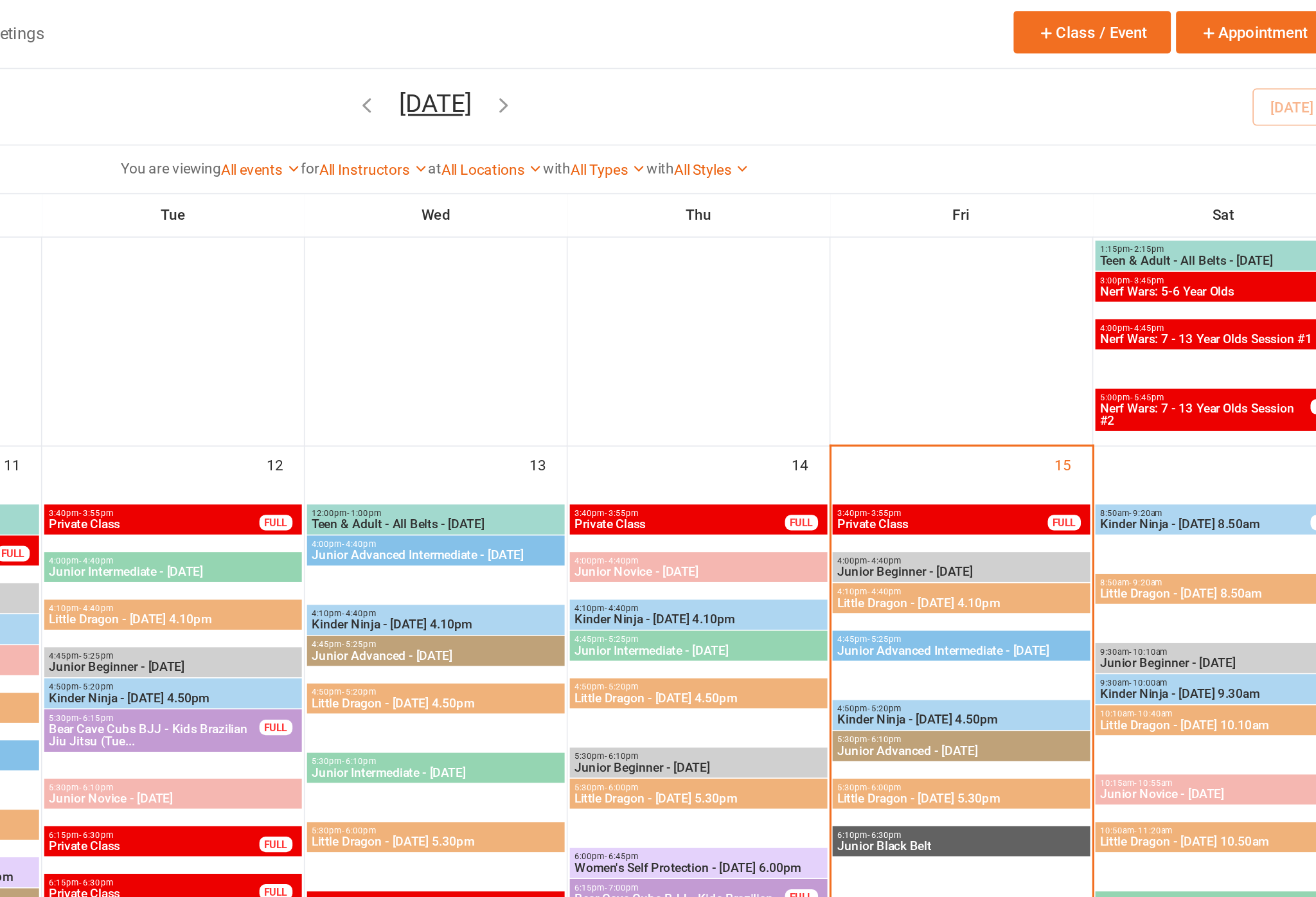
click at [975, 417] on span "Little Dragon - [DATE] 4.10pm" at bounding box center [1052, 420] width 155 height 7
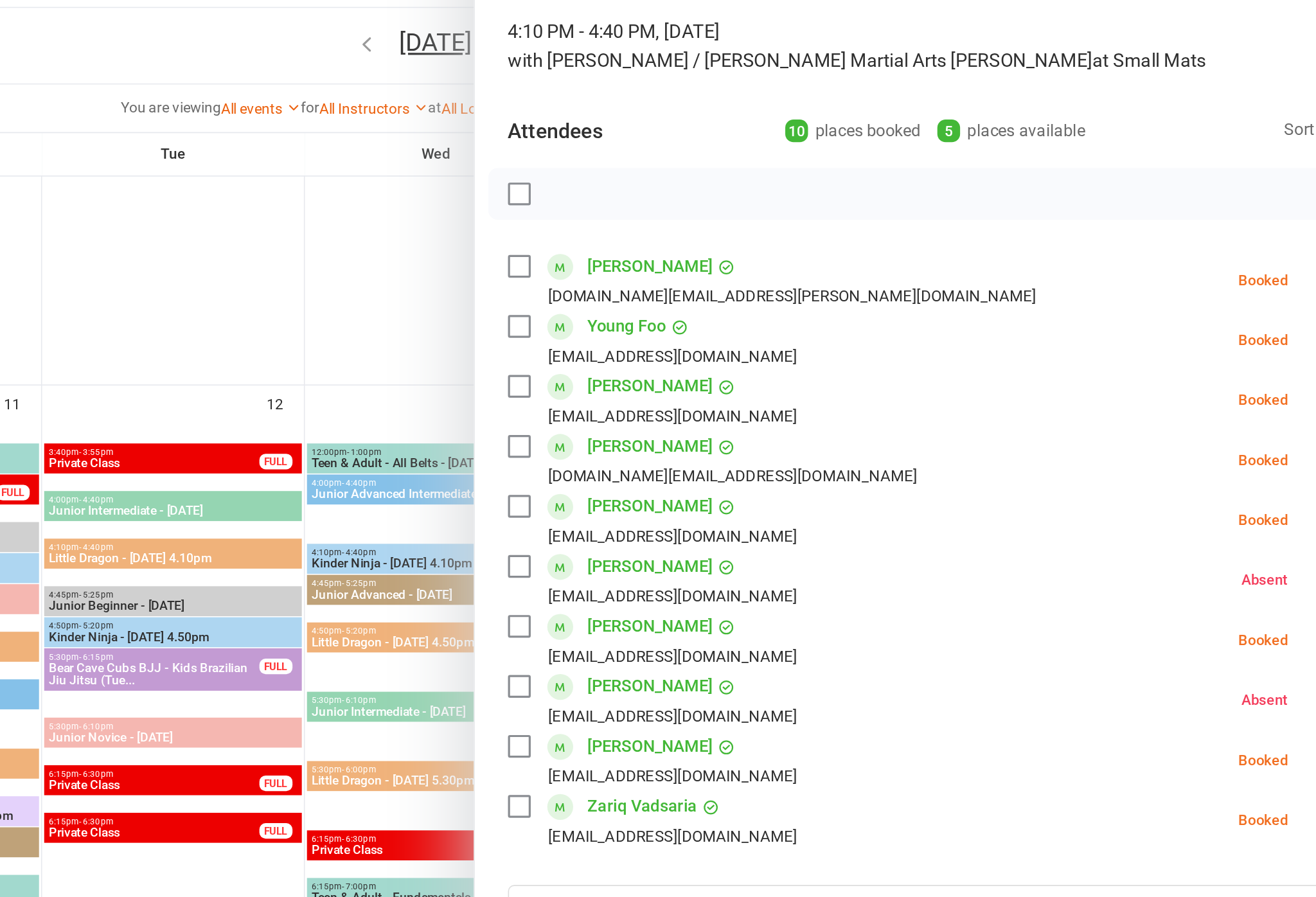
click at [771, 314] on div "[PERSON_NAME] [EMAIL_ADDRESS][DOMAIN_NAME]" at bounding box center [863, 332] width 185 height 37
click at [771, 317] on label at bounding box center [777, 324] width 13 height 13
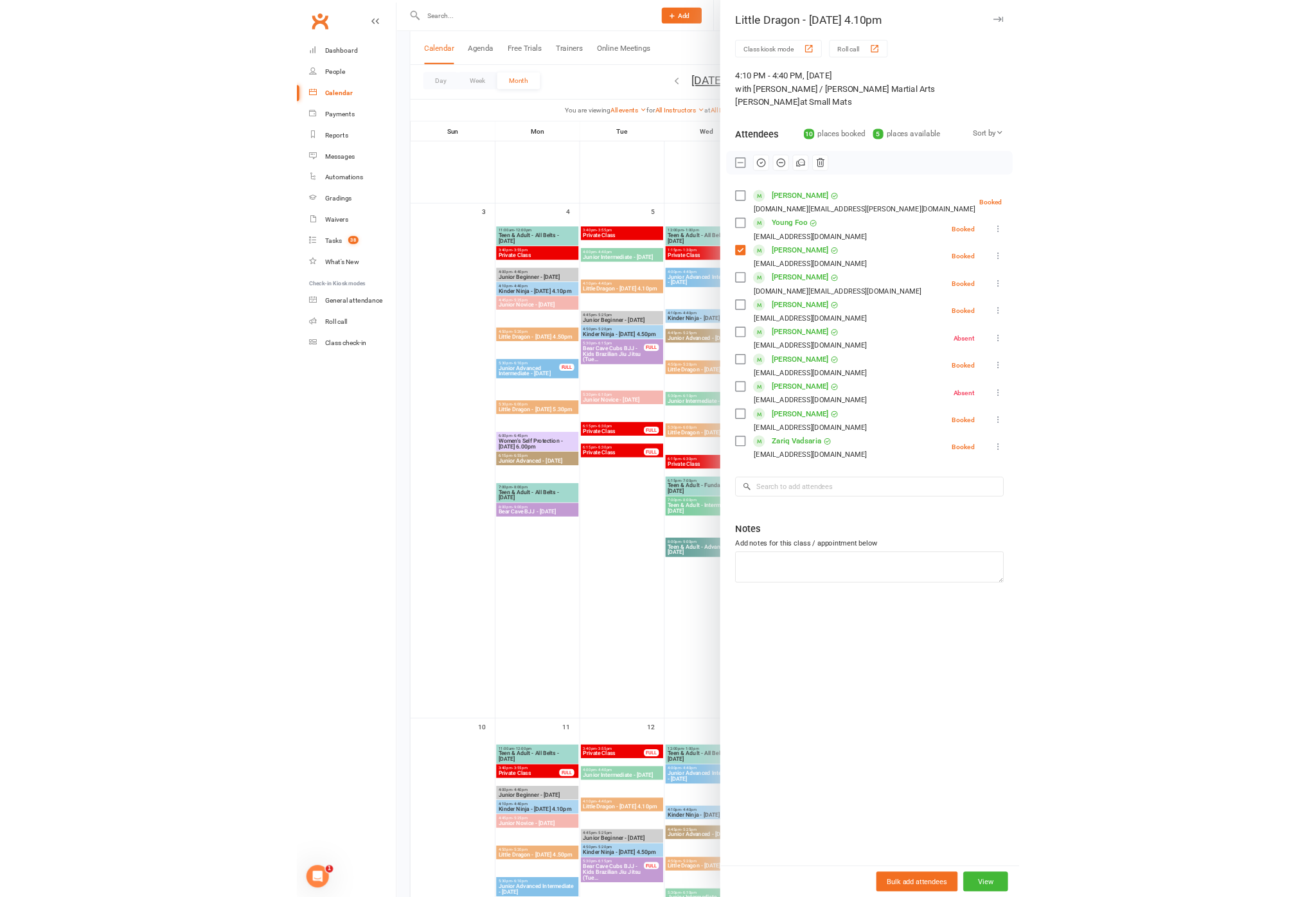
scroll to position [857, 0]
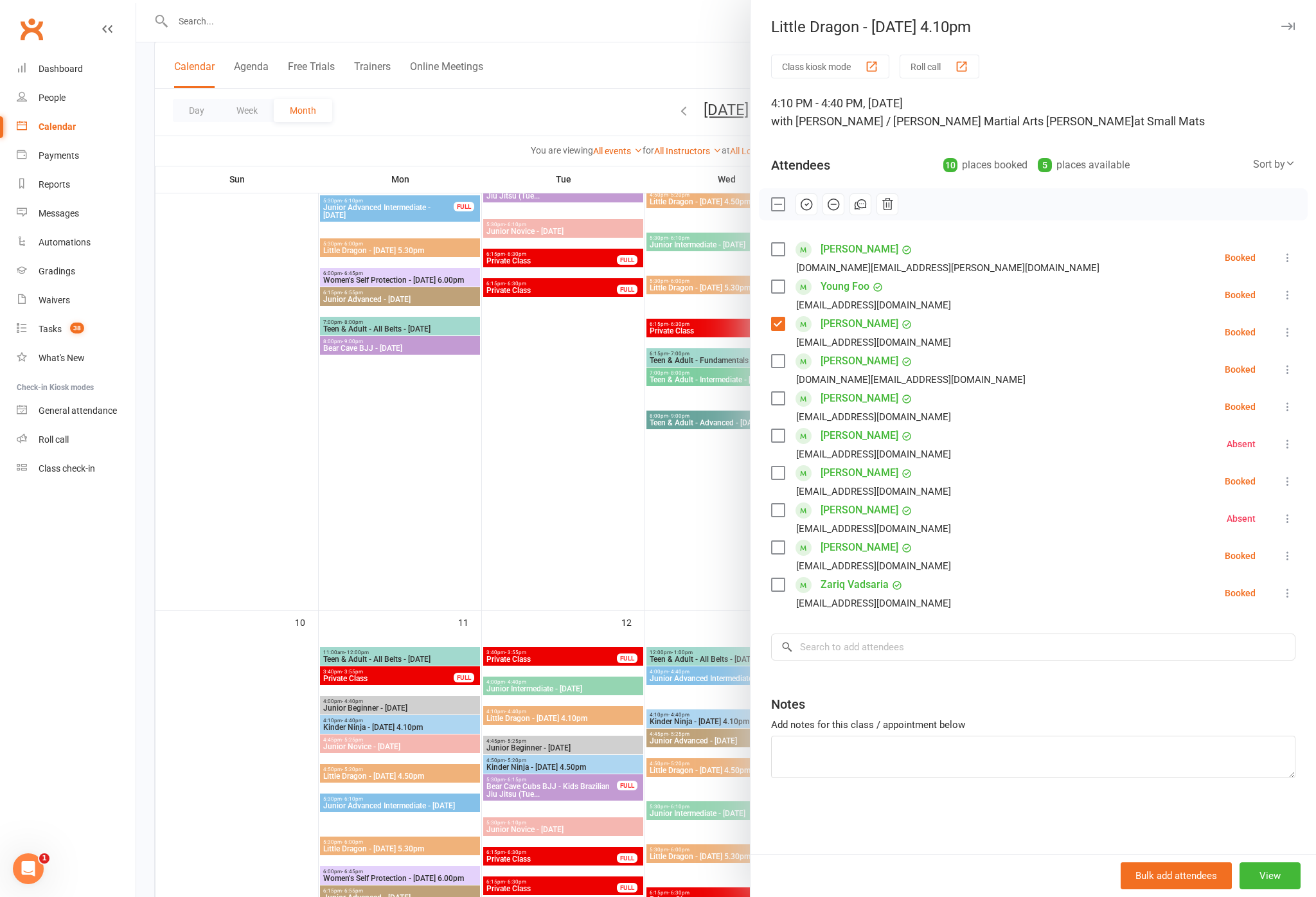
click at [166, 572] on div at bounding box center [726, 448] width 1179 height 897
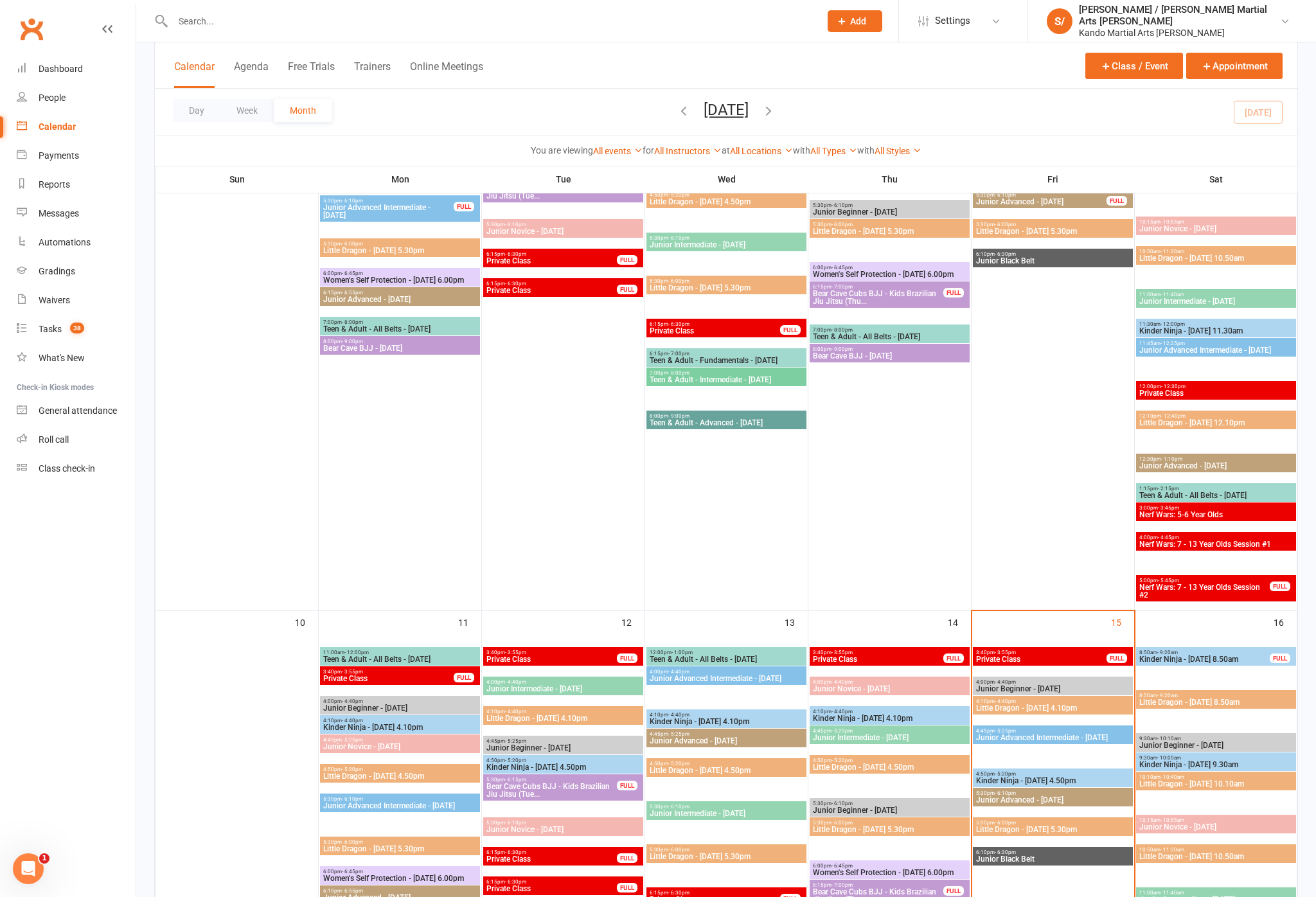
click at [986, 773] on span "4:50pm - 5:20pm" at bounding box center [1052, 773] width 155 height 6
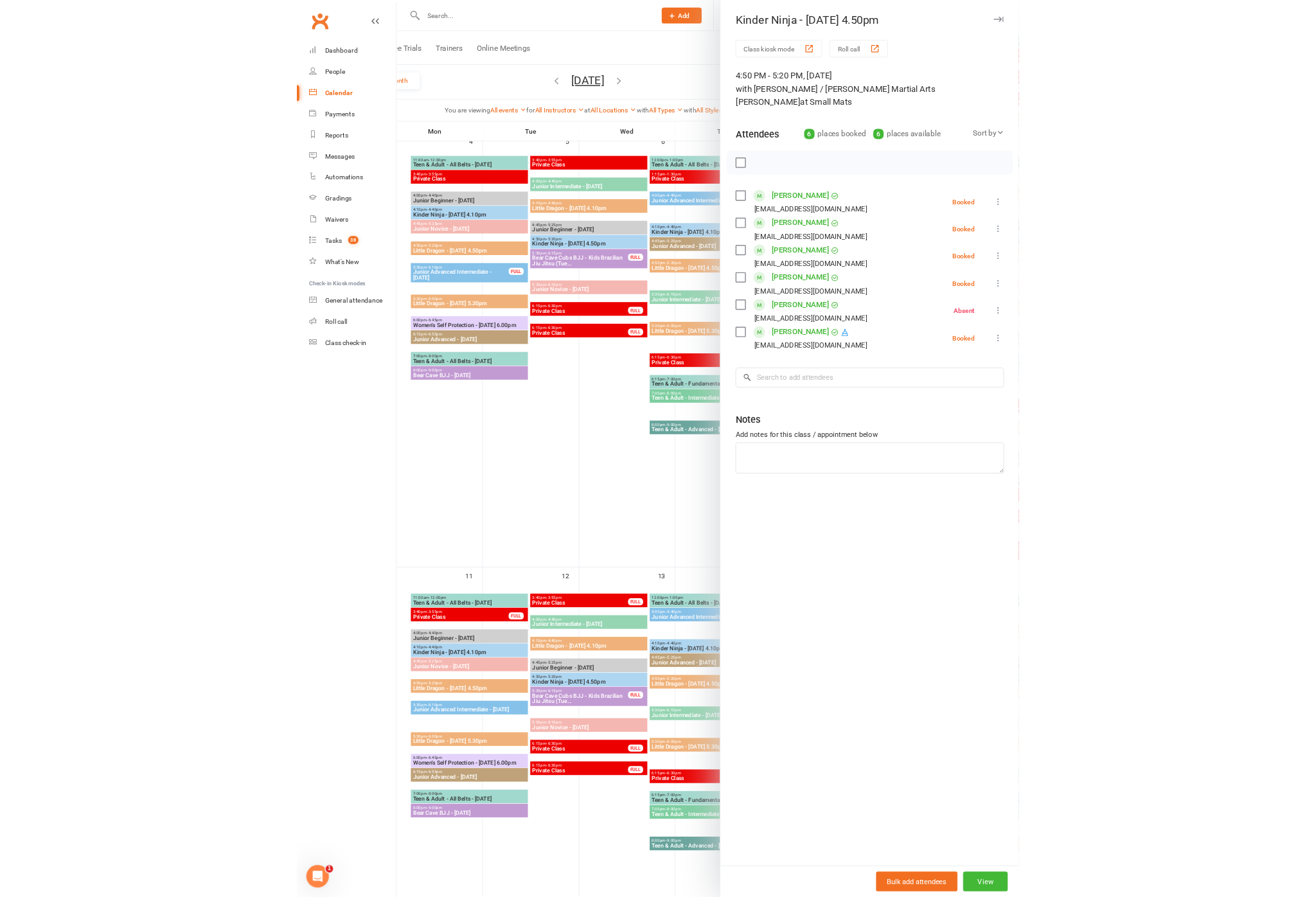
scroll to position [693, 0]
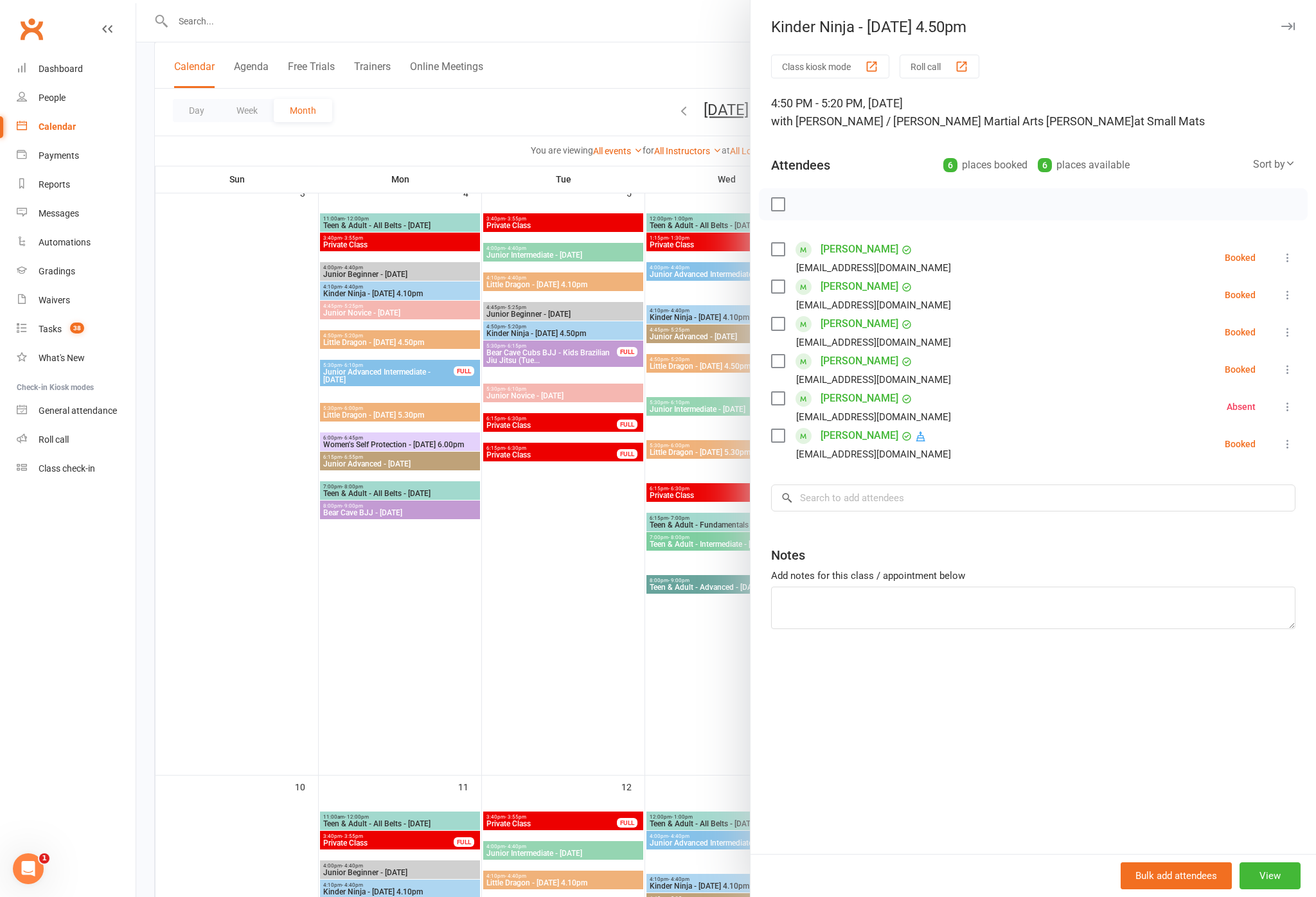
click at [646, 708] on div at bounding box center [726, 448] width 1179 height 897
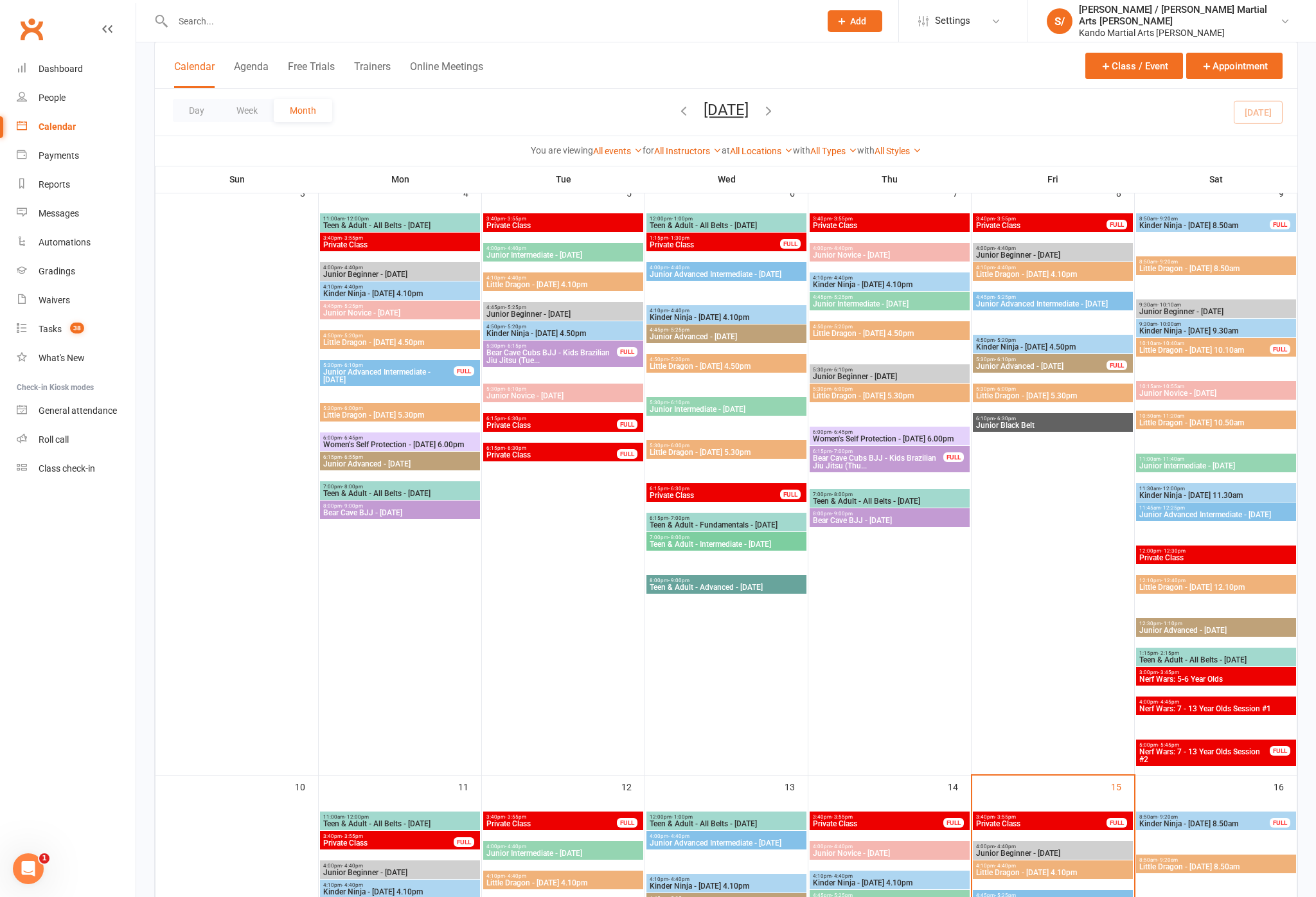
click at [986, 399] on span "Little Dragon - [DATE] 5.30pm" at bounding box center [1052, 395] width 155 height 7
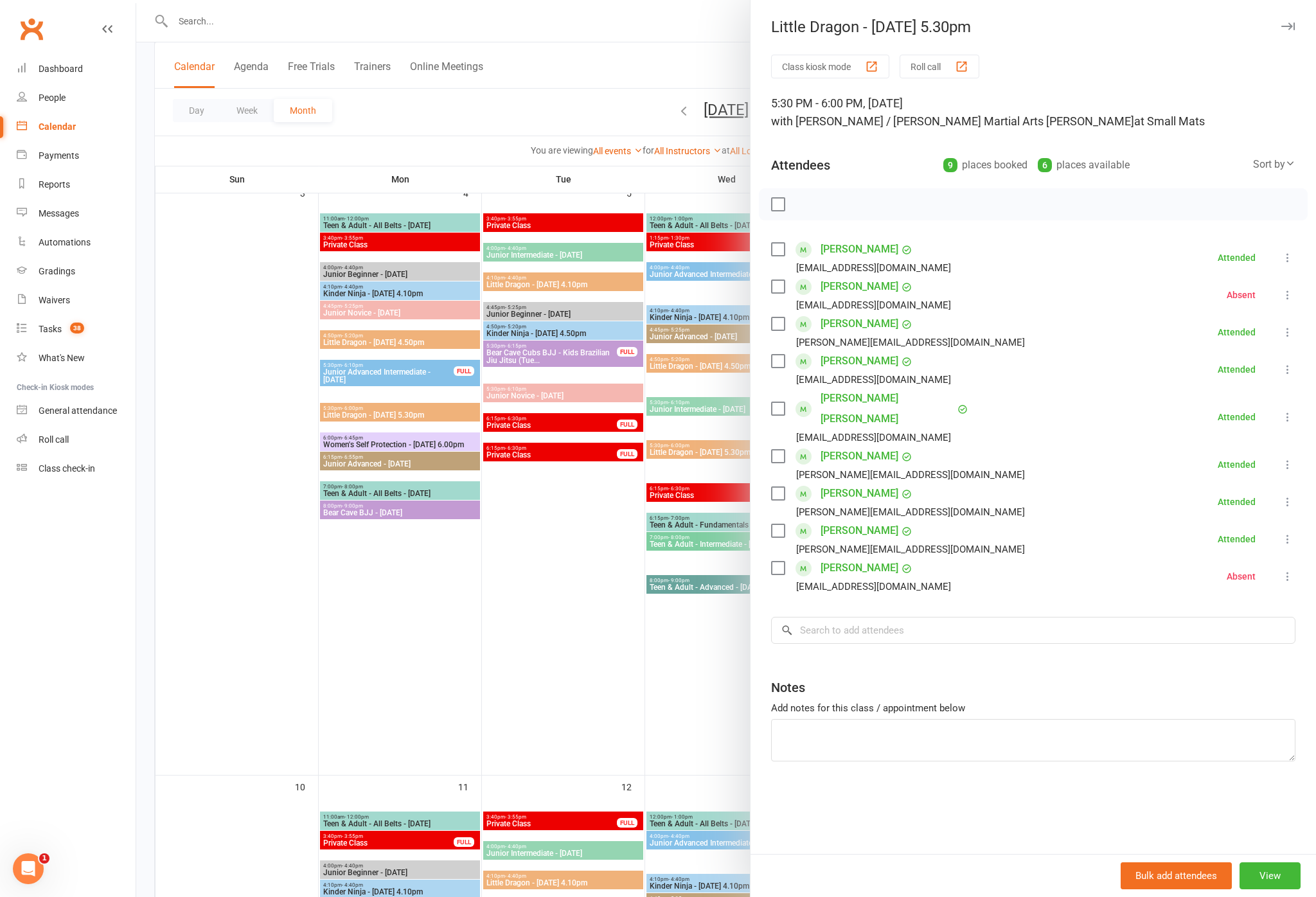
click at [682, 656] on div at bounding box center [726, 448] width 1179 height 897
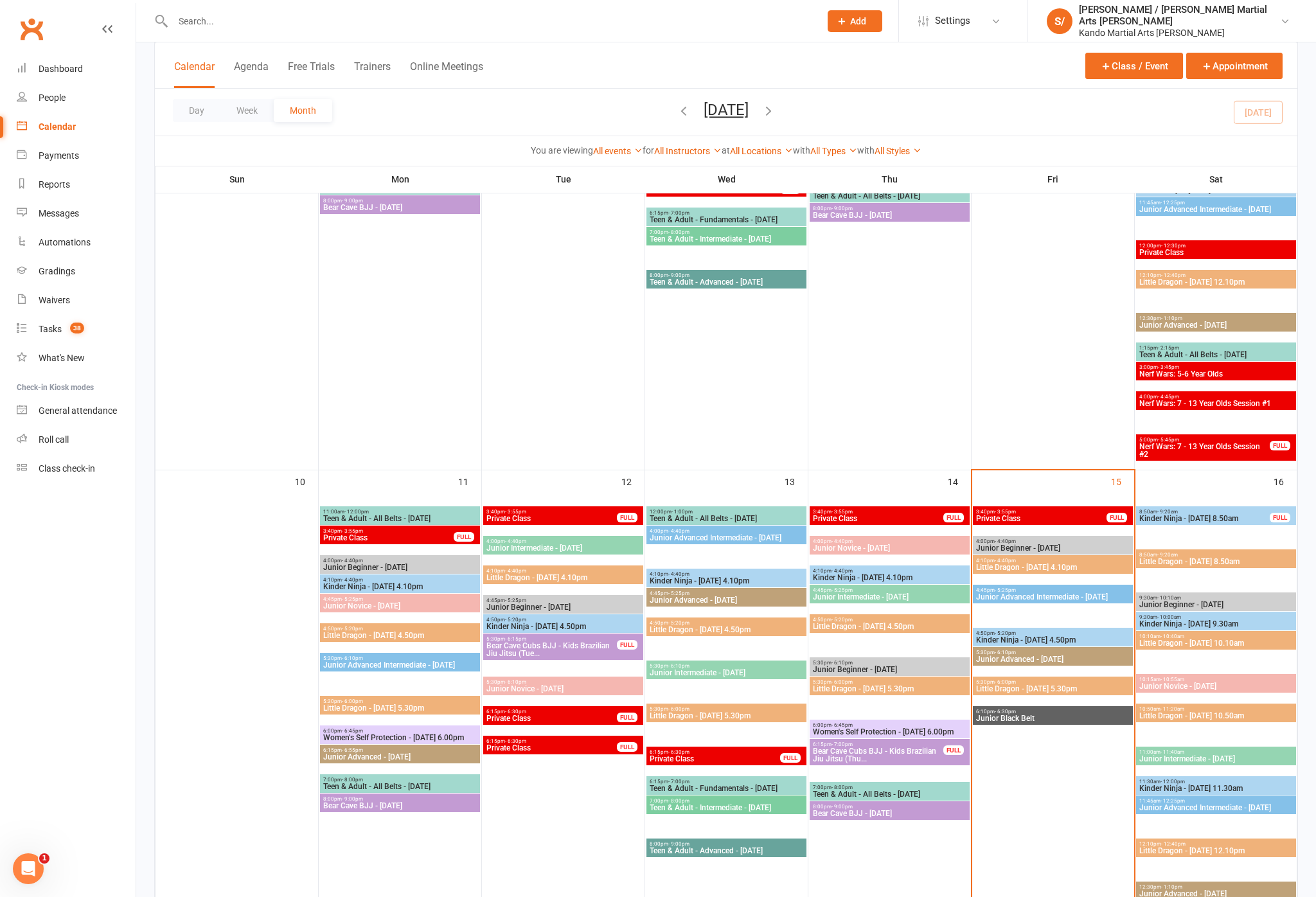
scroll to position [999, 0]
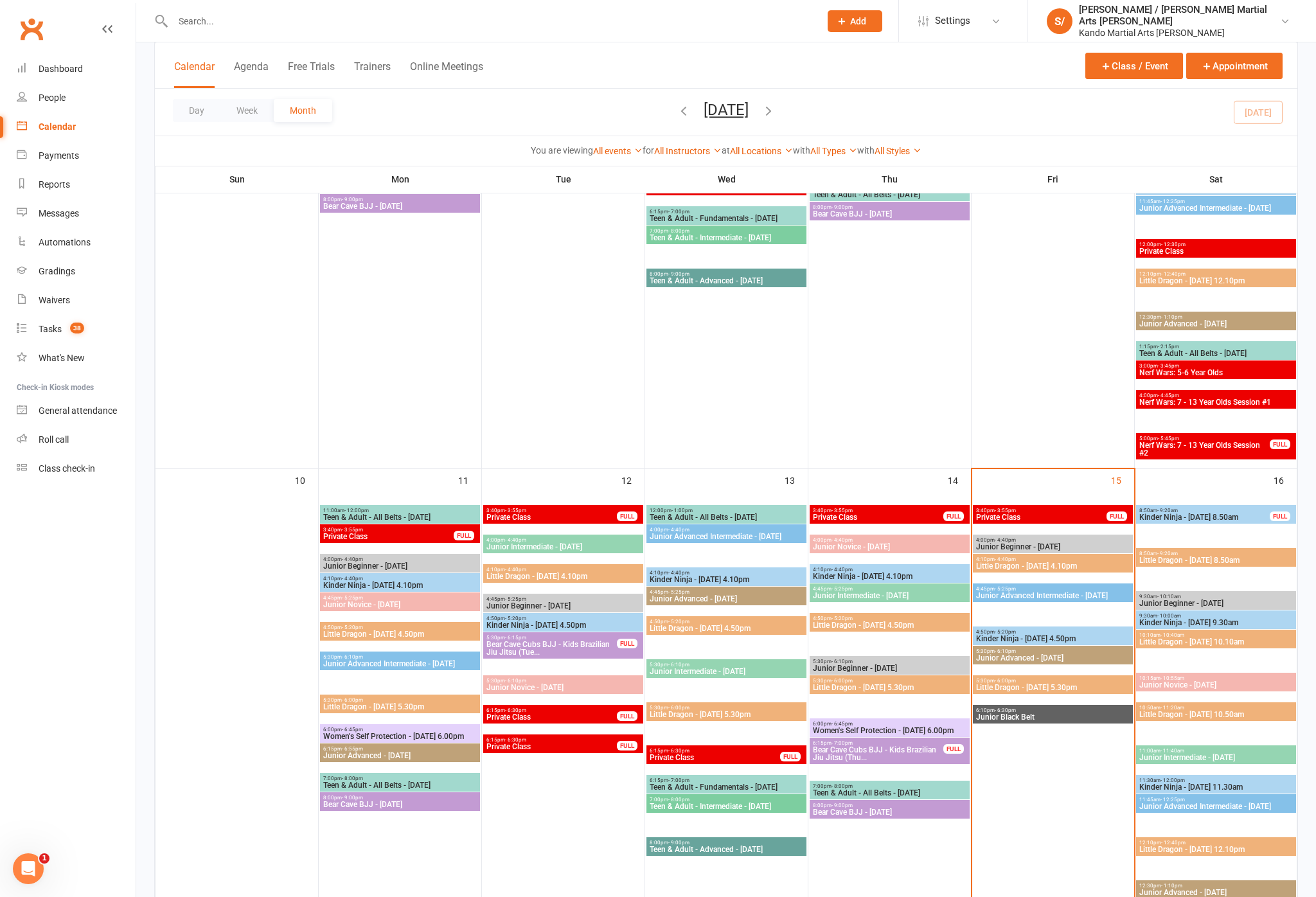
click at [986, 694] on div "5:30pm - 6:00pm Little Dragon - [DATE] 5.30pm" at bounding box center [1052, 684] width 160 height 19
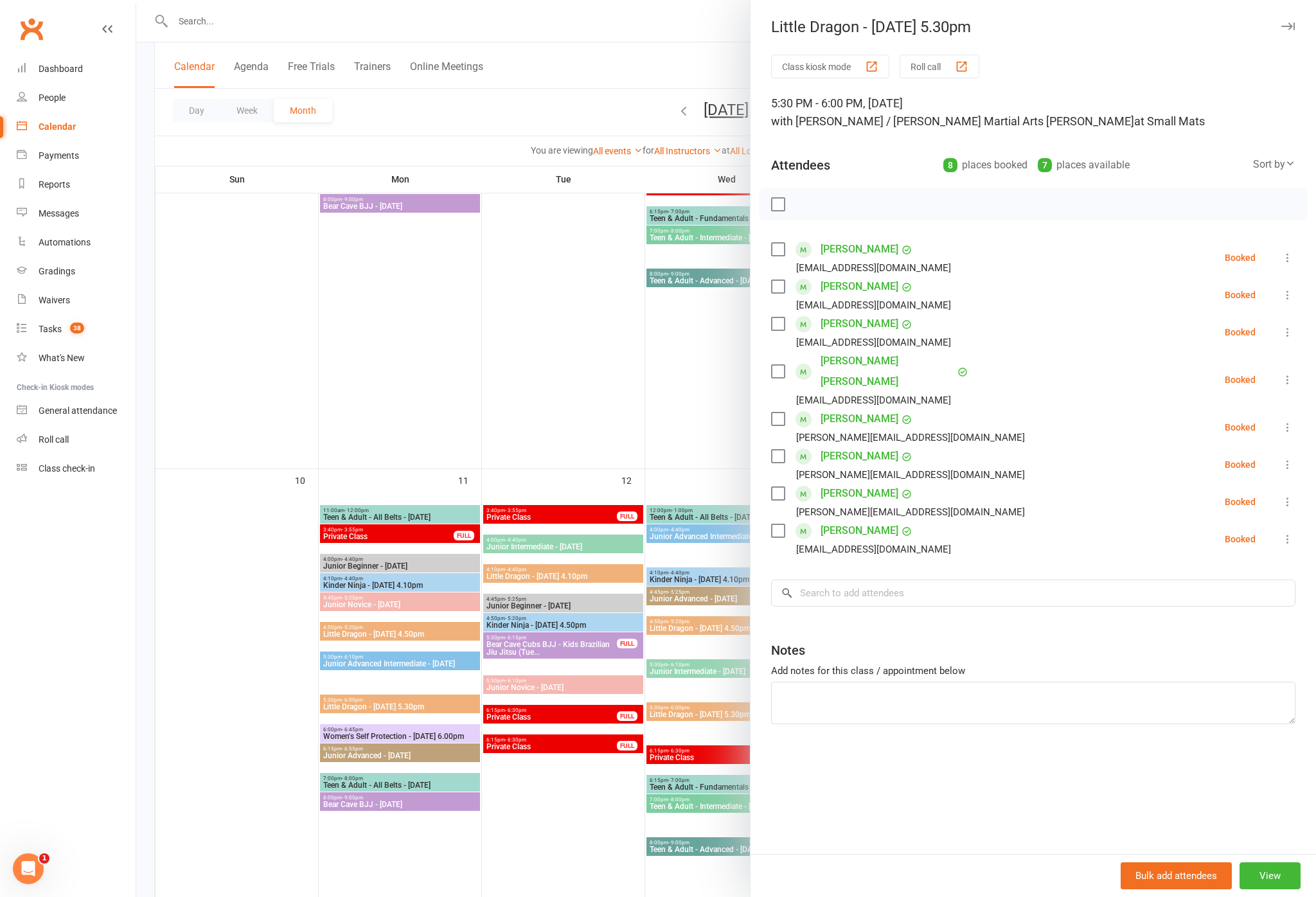
click at [570, 860] on div at bounding box center [726, 448] width 1179 height 897
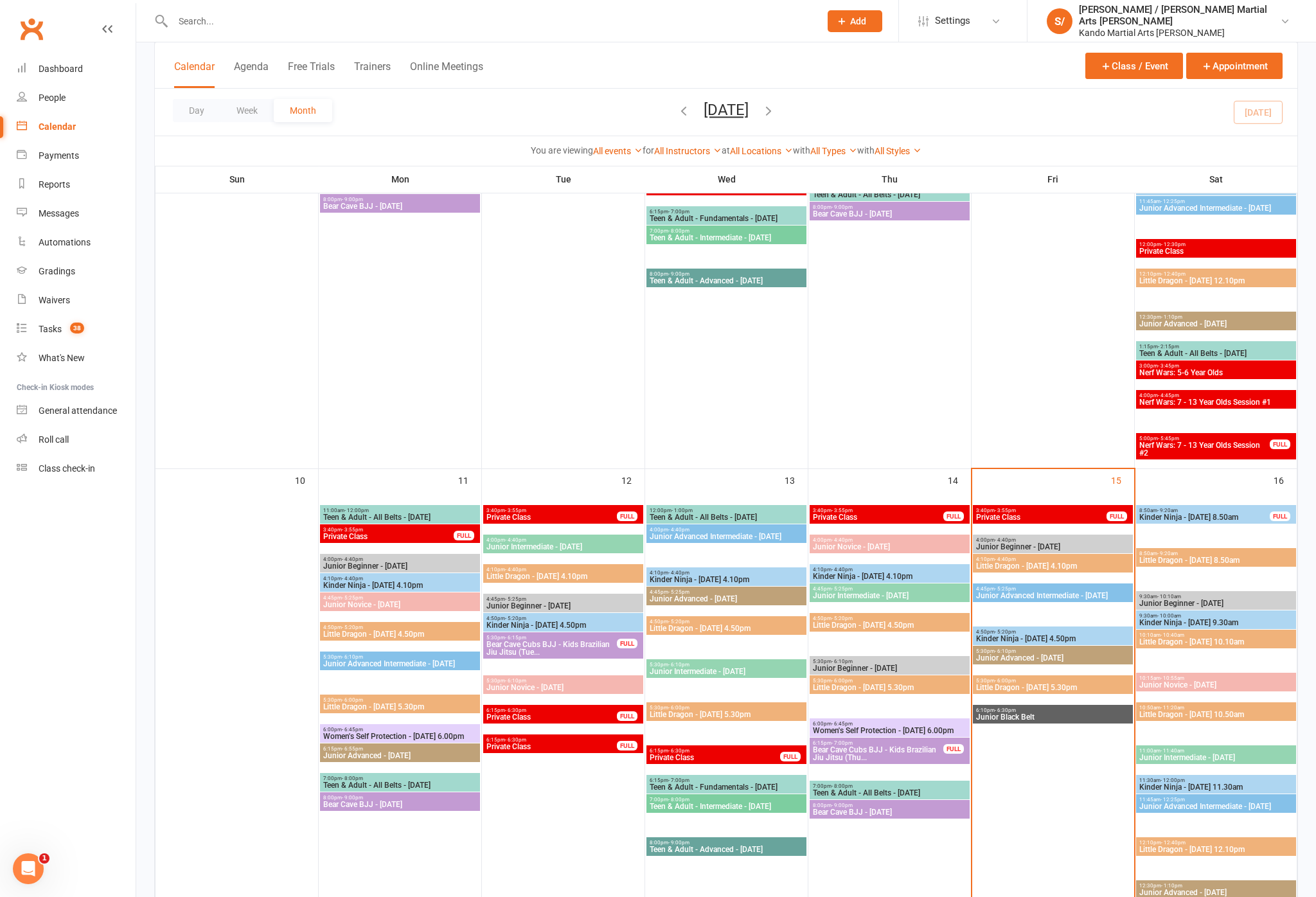
click at [986, 635] on span "Kinder Ninja - [DATE] 4.50pm" at bounding box center [1052, 638] width 155 height 7
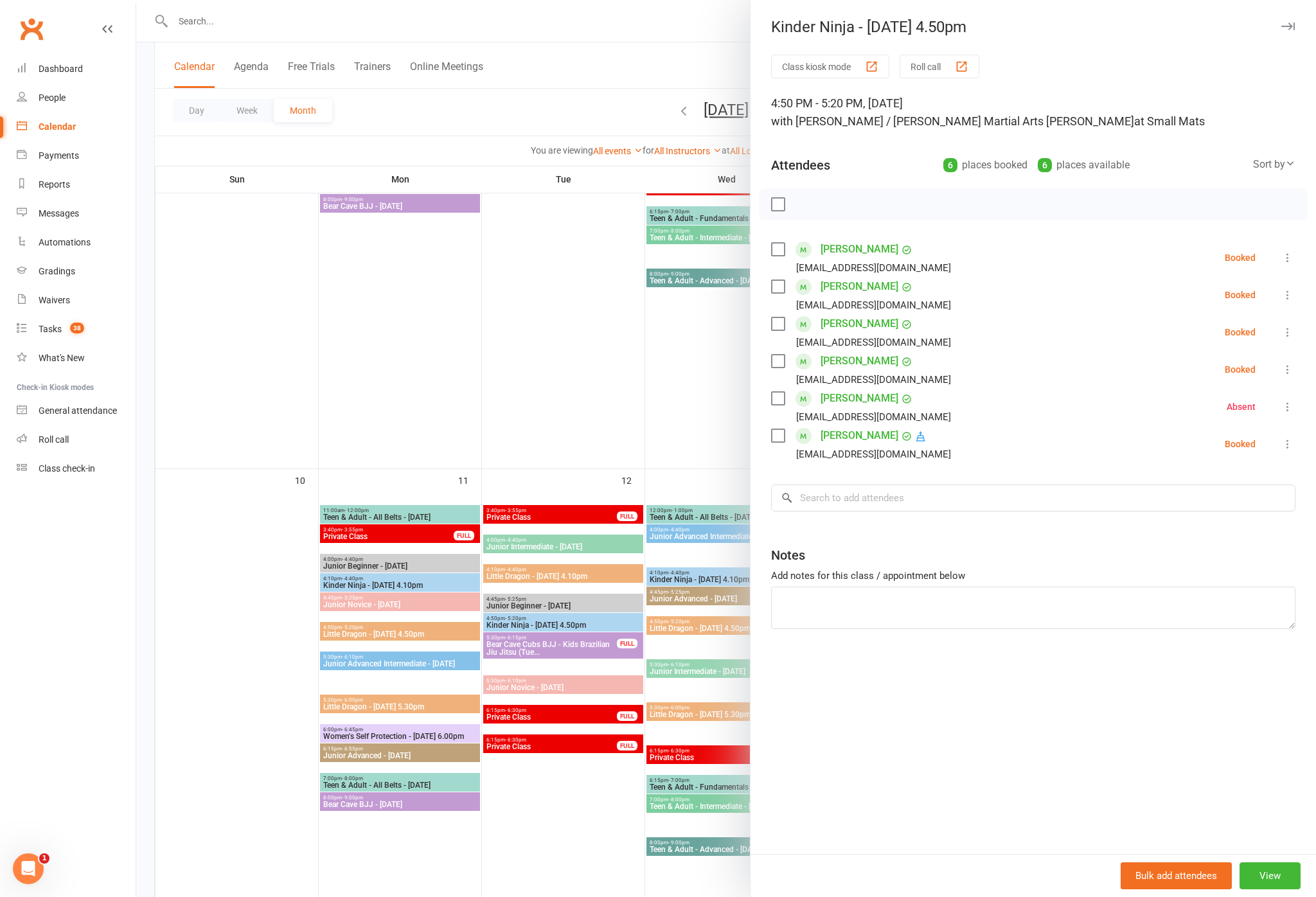
click at [610, 858] on div at bounding box center [726, 448] width 1179 height 897
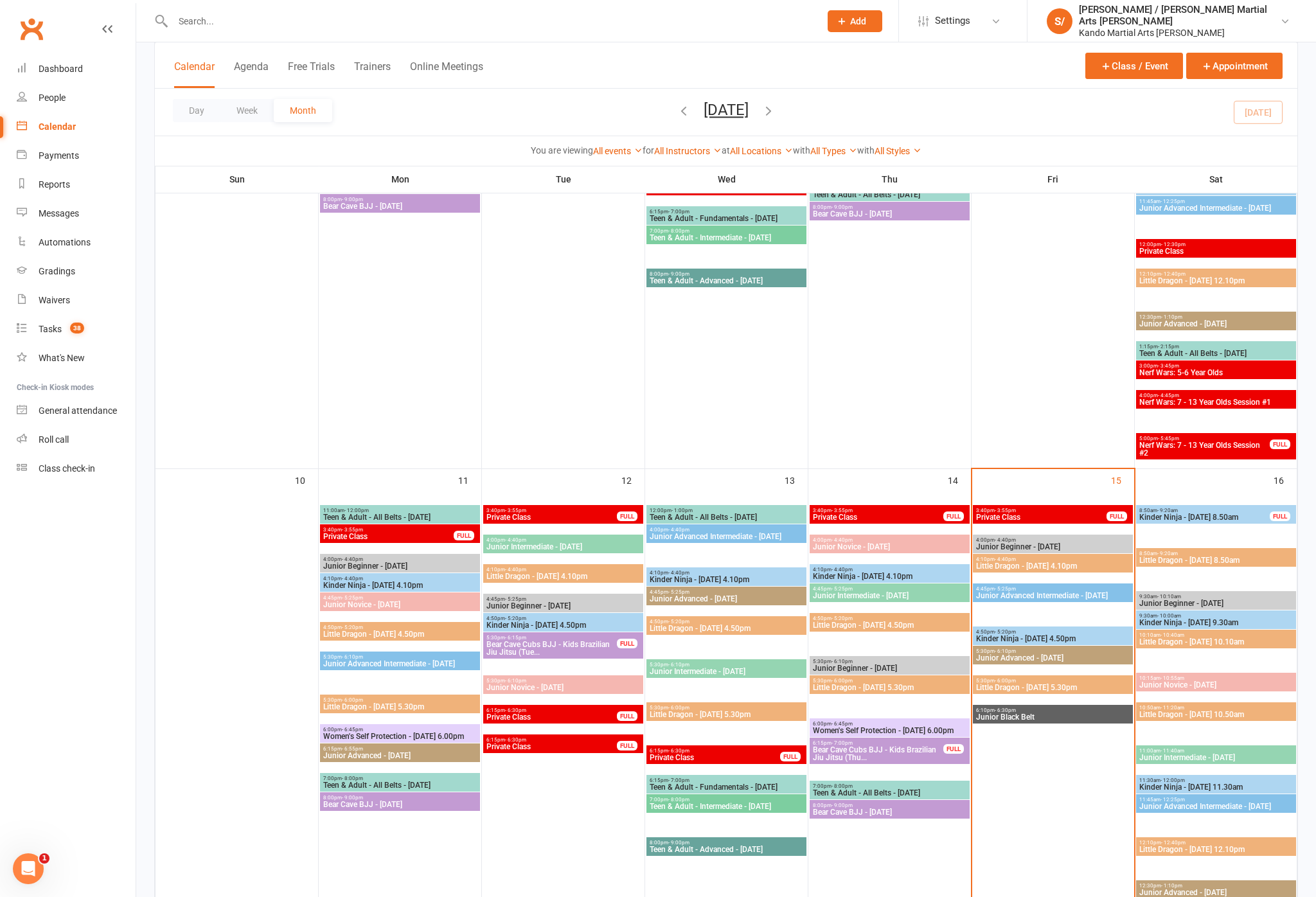
click at [986, 688] on span "Little Dragon - [DATE] 5.30pm" at bounding box center [1052, 687] width 155 height 7
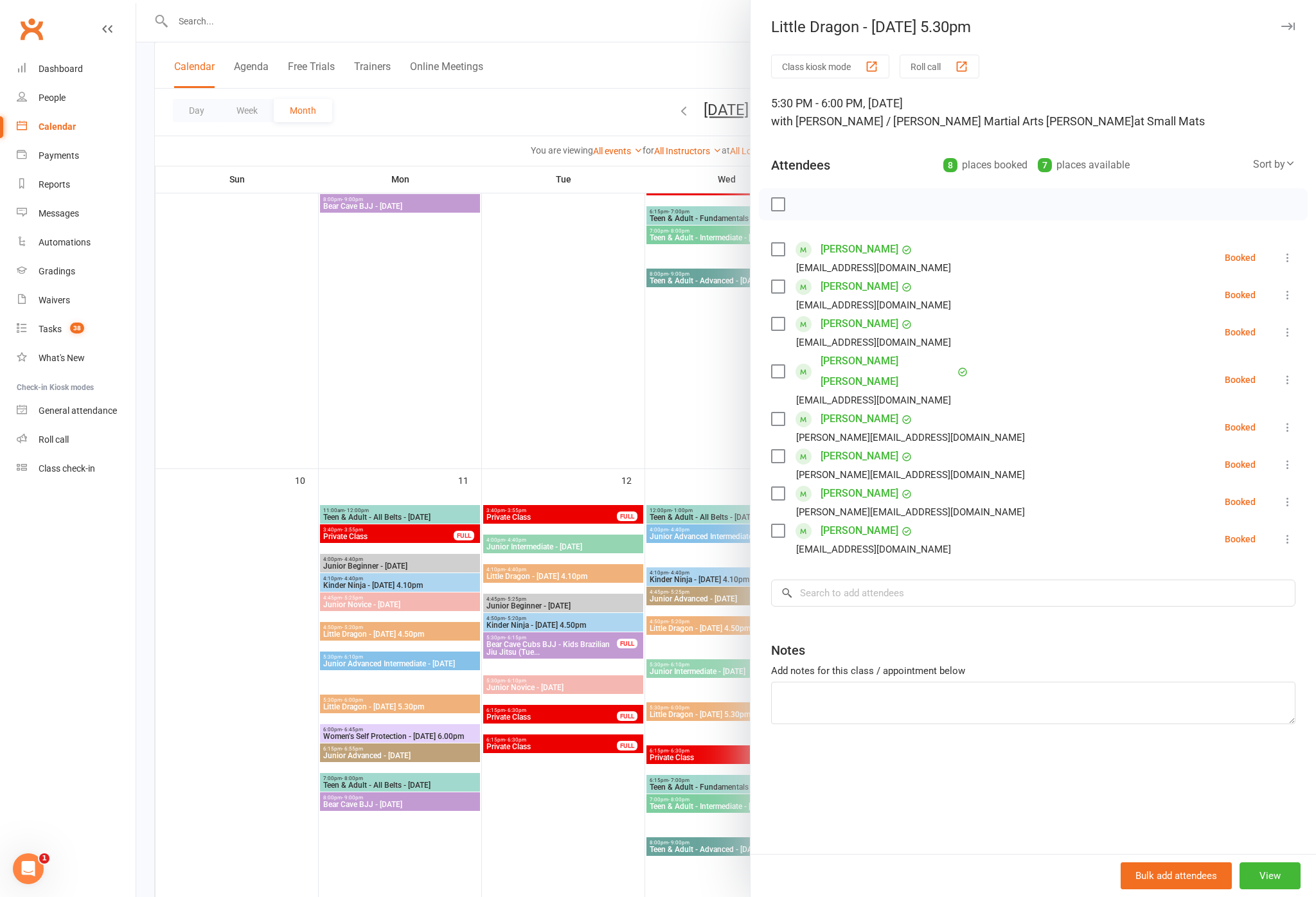
click at [563, 802] on div at bounding box center [726, 448] width 1179 height 897
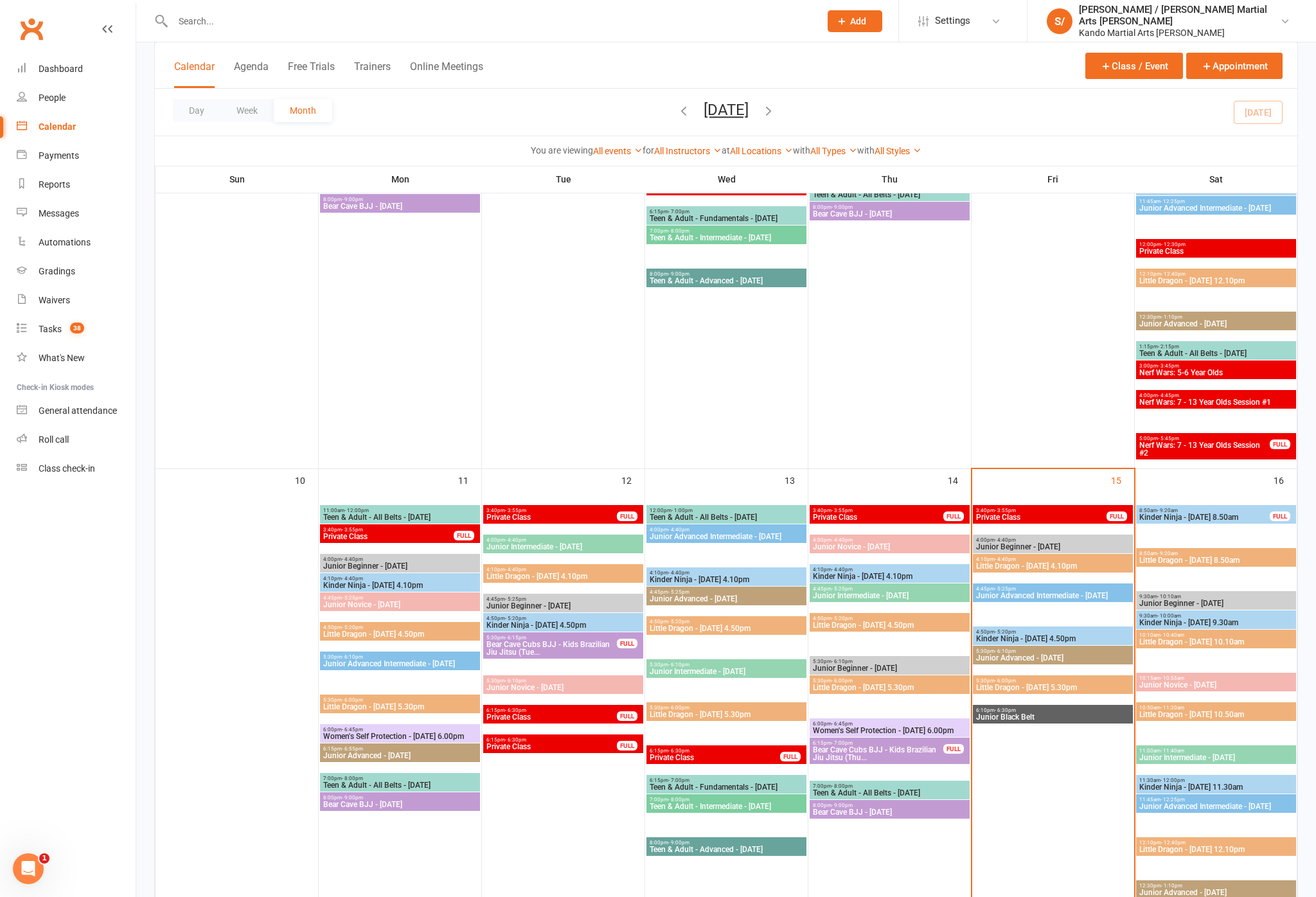
click at [986, 559] on span "4:10pm - 4:40pm" at bounding box center [1052, 559] width 155 height 6
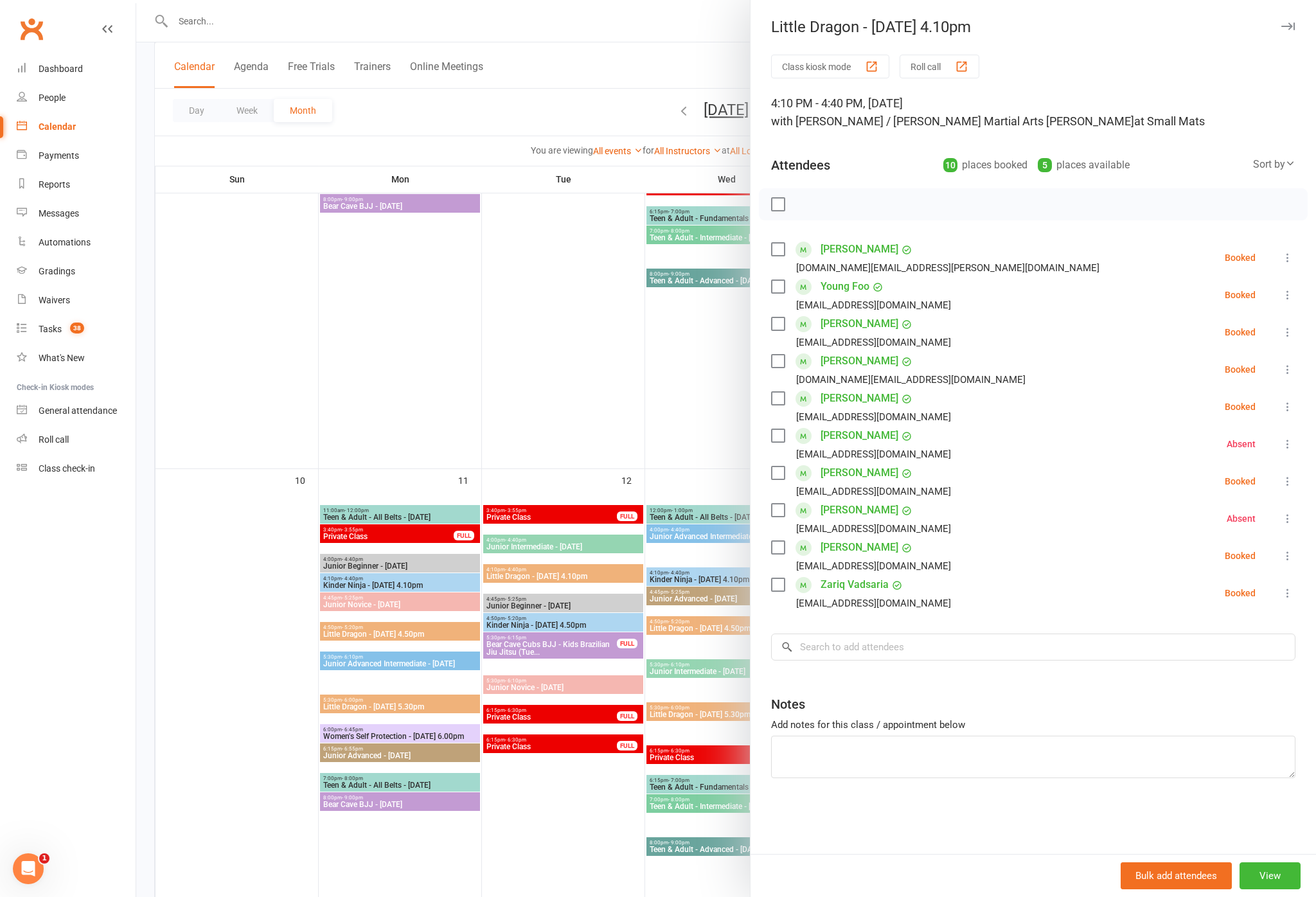
click at [791, 314] on div "[PERSON_NAME] [EMAIL_ADDRESS][DOMAIN_NAME]" at bounding box center [863, 332] width 185 height 37
click at [773, 318] on label at bounding box center [777, 324] width 13 height 13
click at [772, 263] on div "[DOMAIN_NAME][EMAIL_ADDRESS][PERSON_NAME][DOMAIN_NAME]" at bounding box center [937, 268] width 334 height 16
click at [772, 234] on div "Class kiosk mode Roll call 4:10 PM - 4:40 PM, [DATE] with [PERSON_NAME] / [PERS…" at bounding box center [1033, 454] width 565 height 799
click at [782, 245] on label at bounding box center [777, 250] width 13 height 13
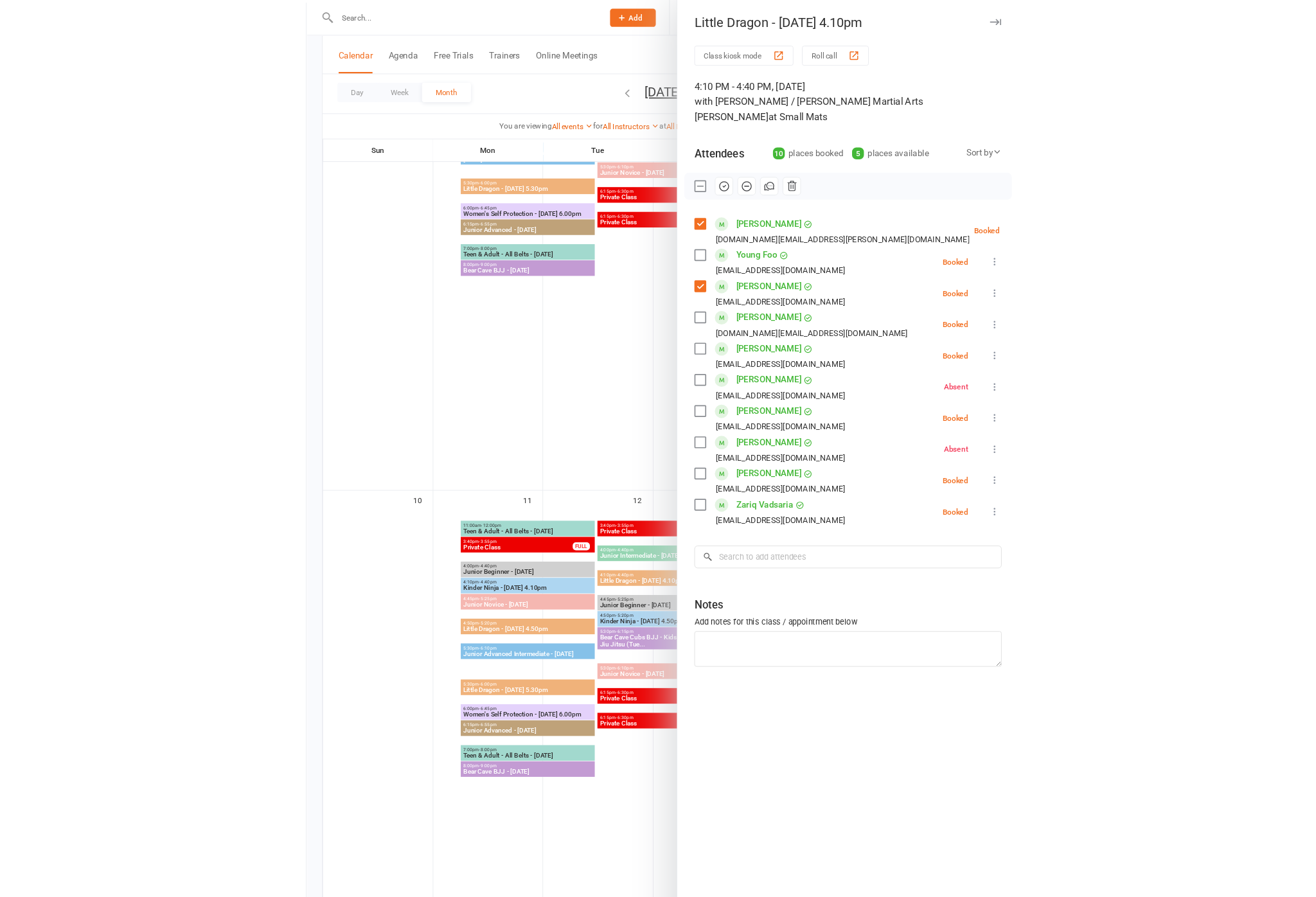
scroll to position [947, 0]
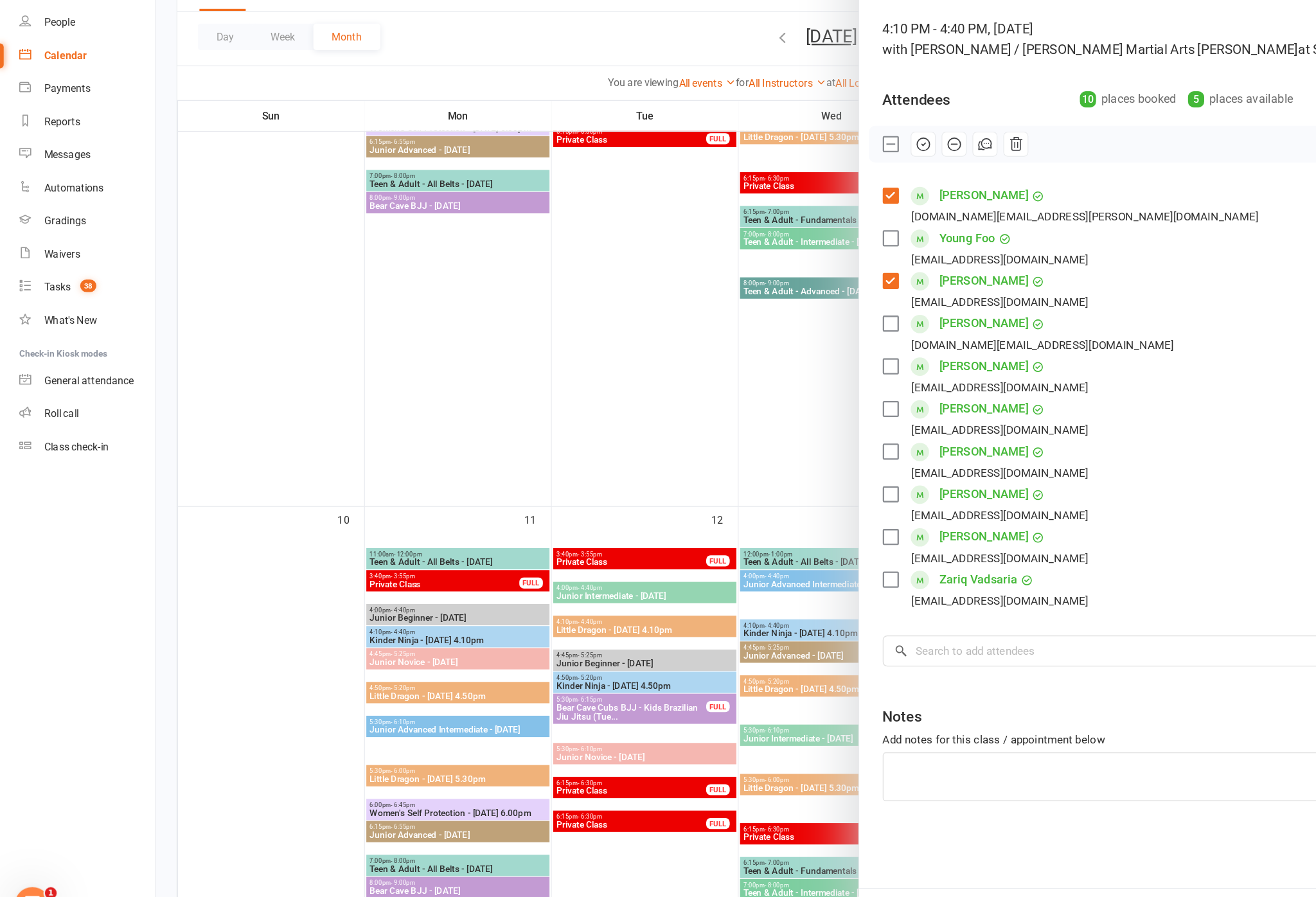
click at [855, 543] on div "Class kiosk mode Roll call 4:10 PM - 4:40 PM, [DATE] with [PERSON_NAME] / [PERS…" at bounding box center [1033, 454] width 565 height 799
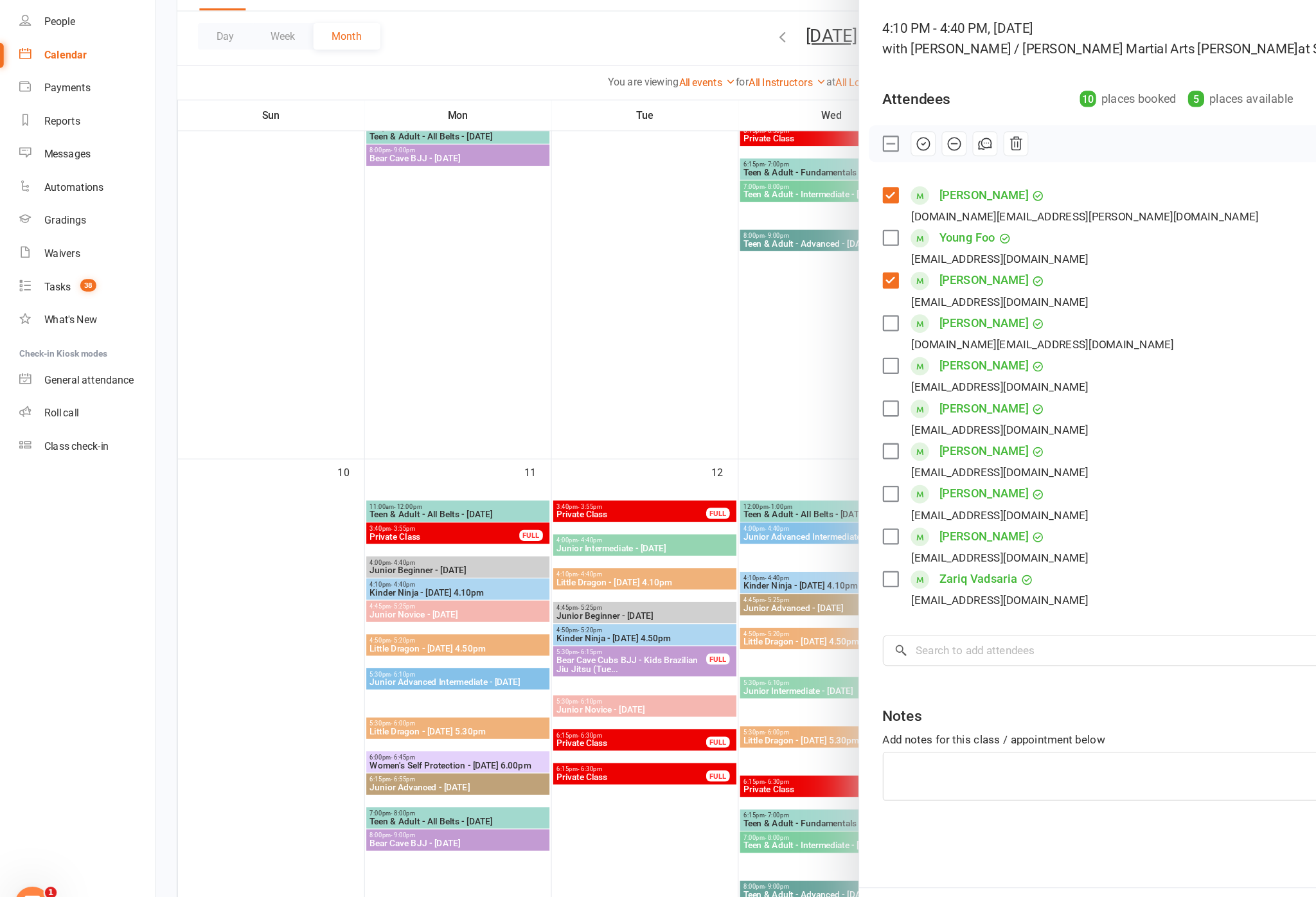
scroll to position [996, 0]
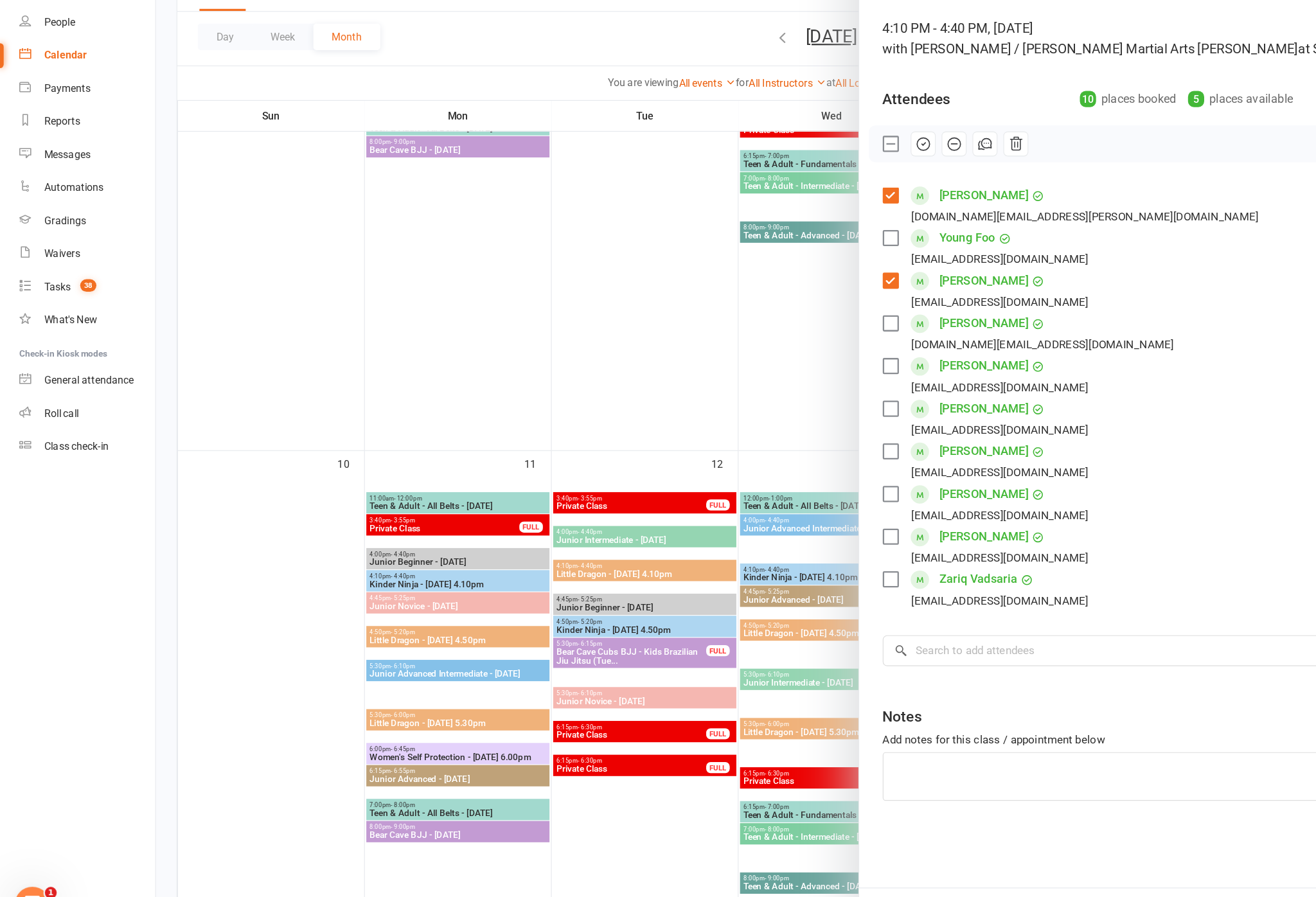
click at [877, 574] on link "Zariq Vadsaria" at bounding box center [854, 584] width 68 height 21
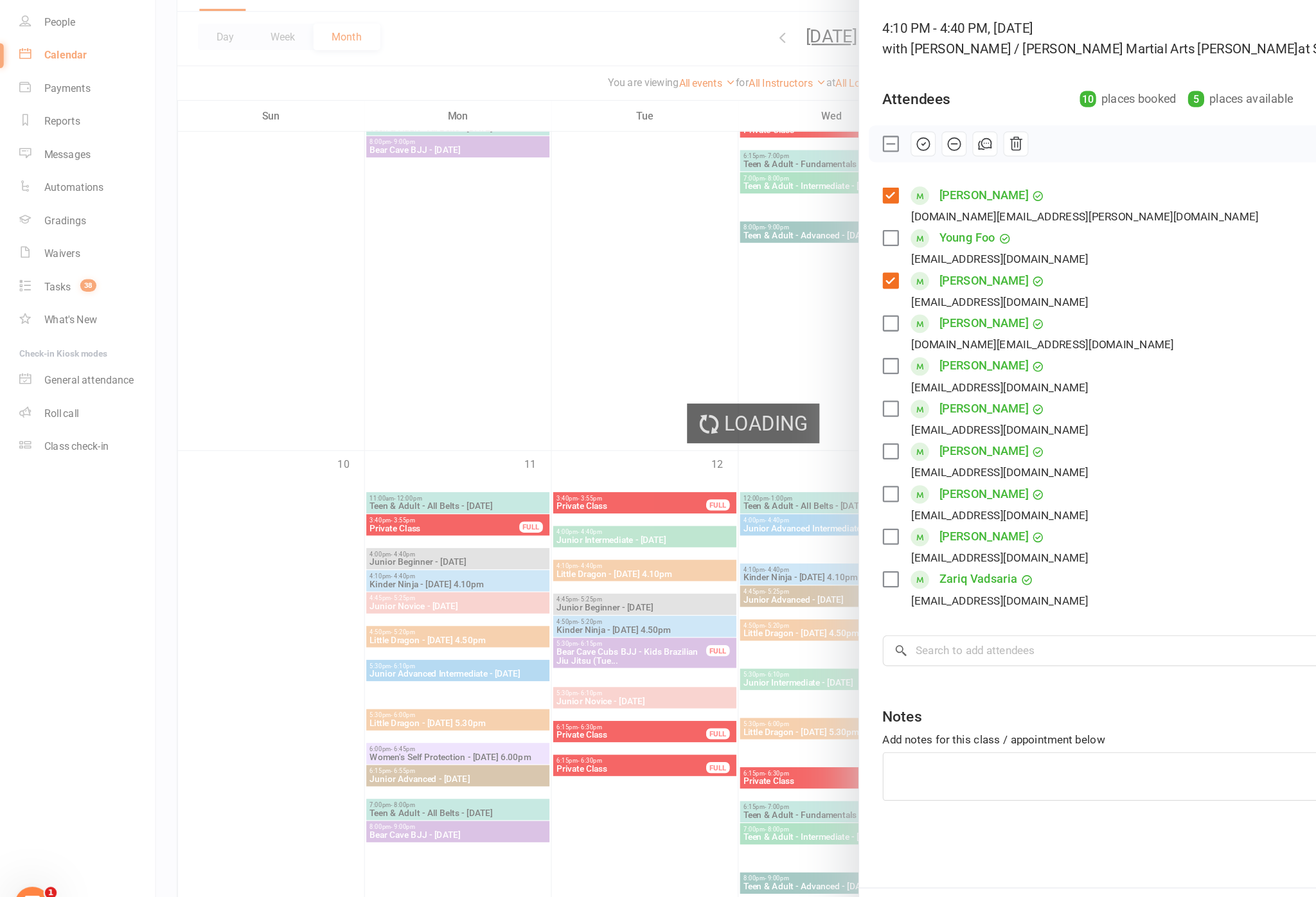
scroll to position [997, 0]
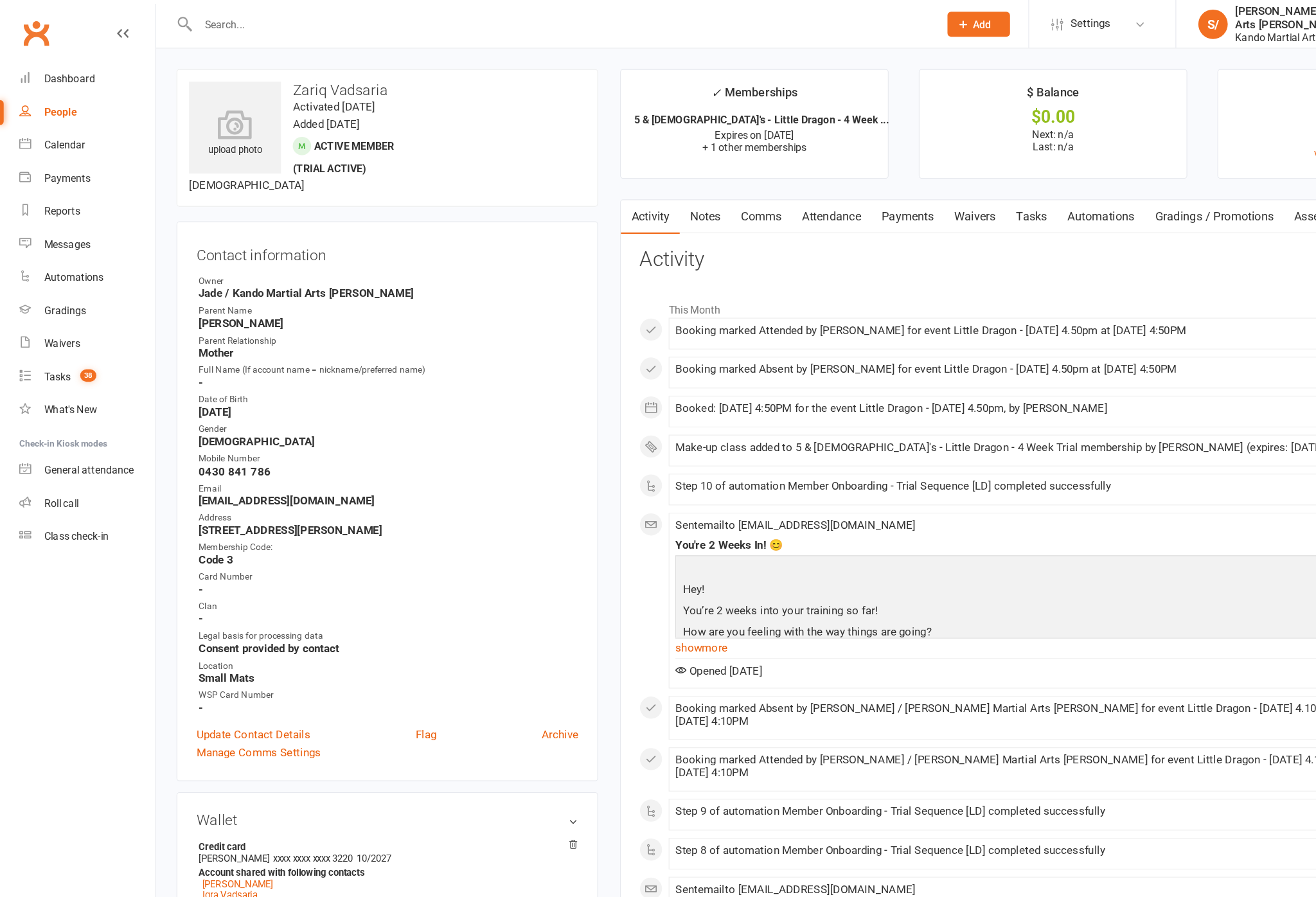
click at [72, 128] on div "Calendar" at bounding box center [57, 126] width 36 height 10
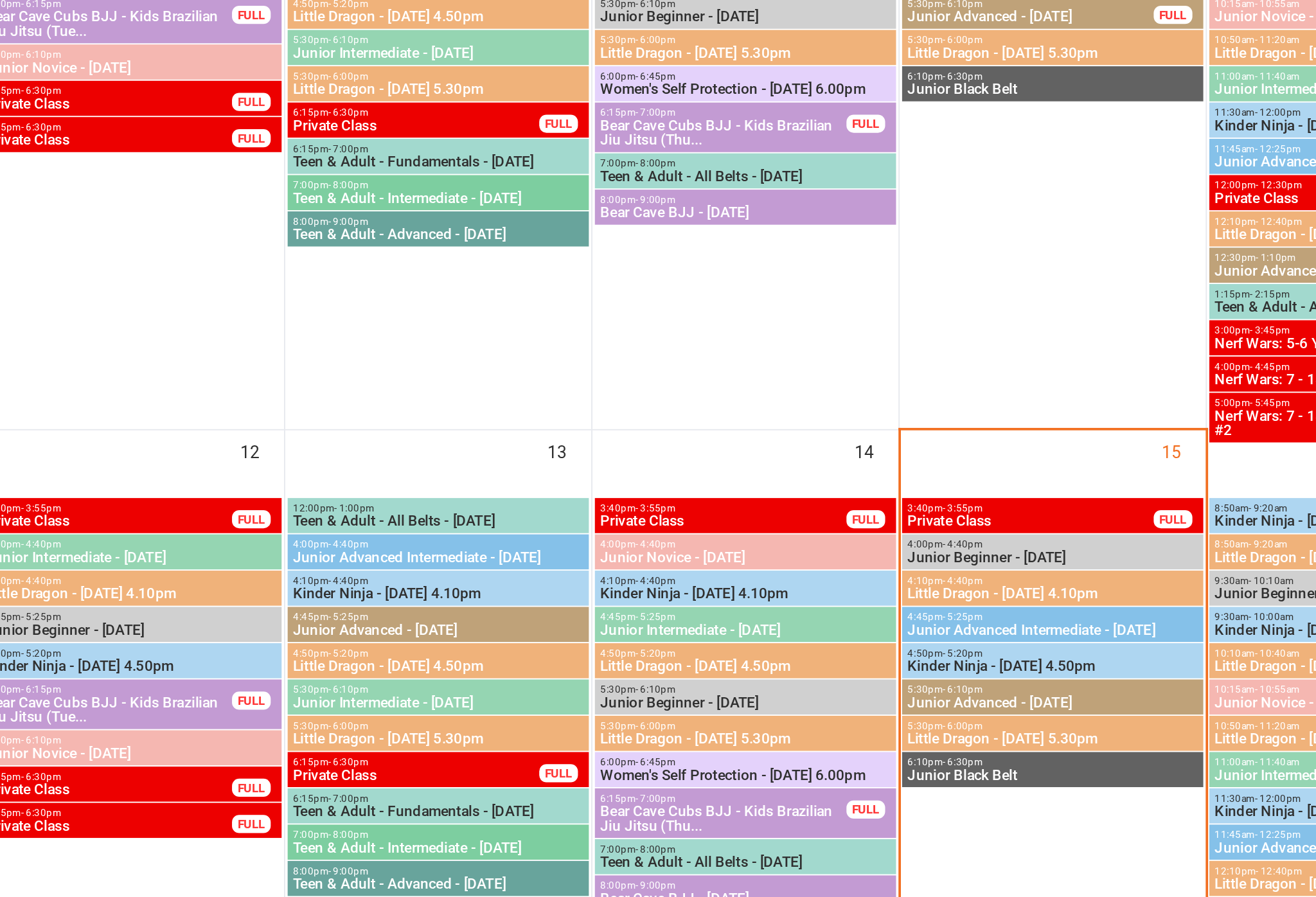
scroll to position [397, 0]
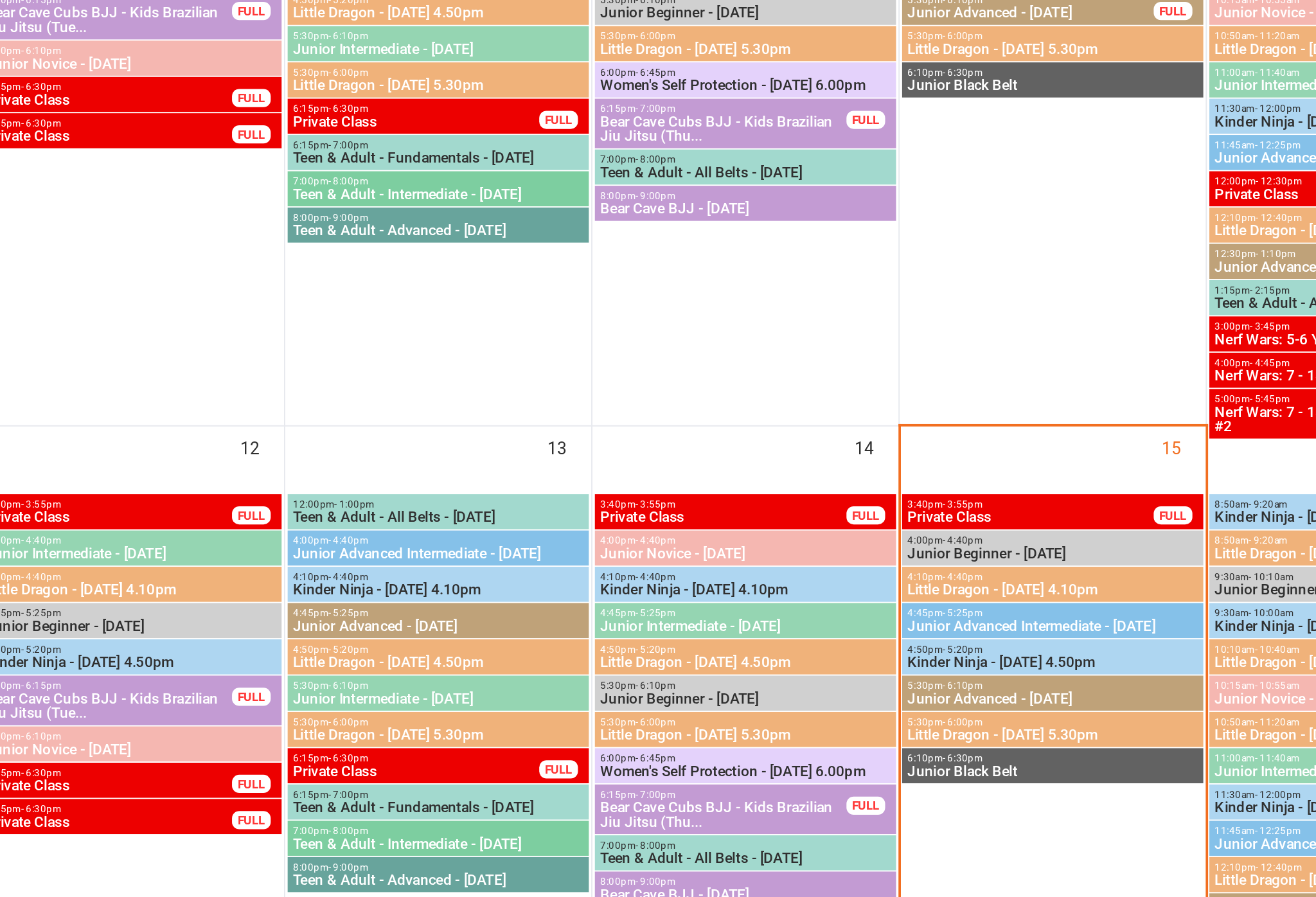
click at [975, 703] on span "4:10pm - 4:40pm" at bounding box center [1052, 705] width 155 height 6
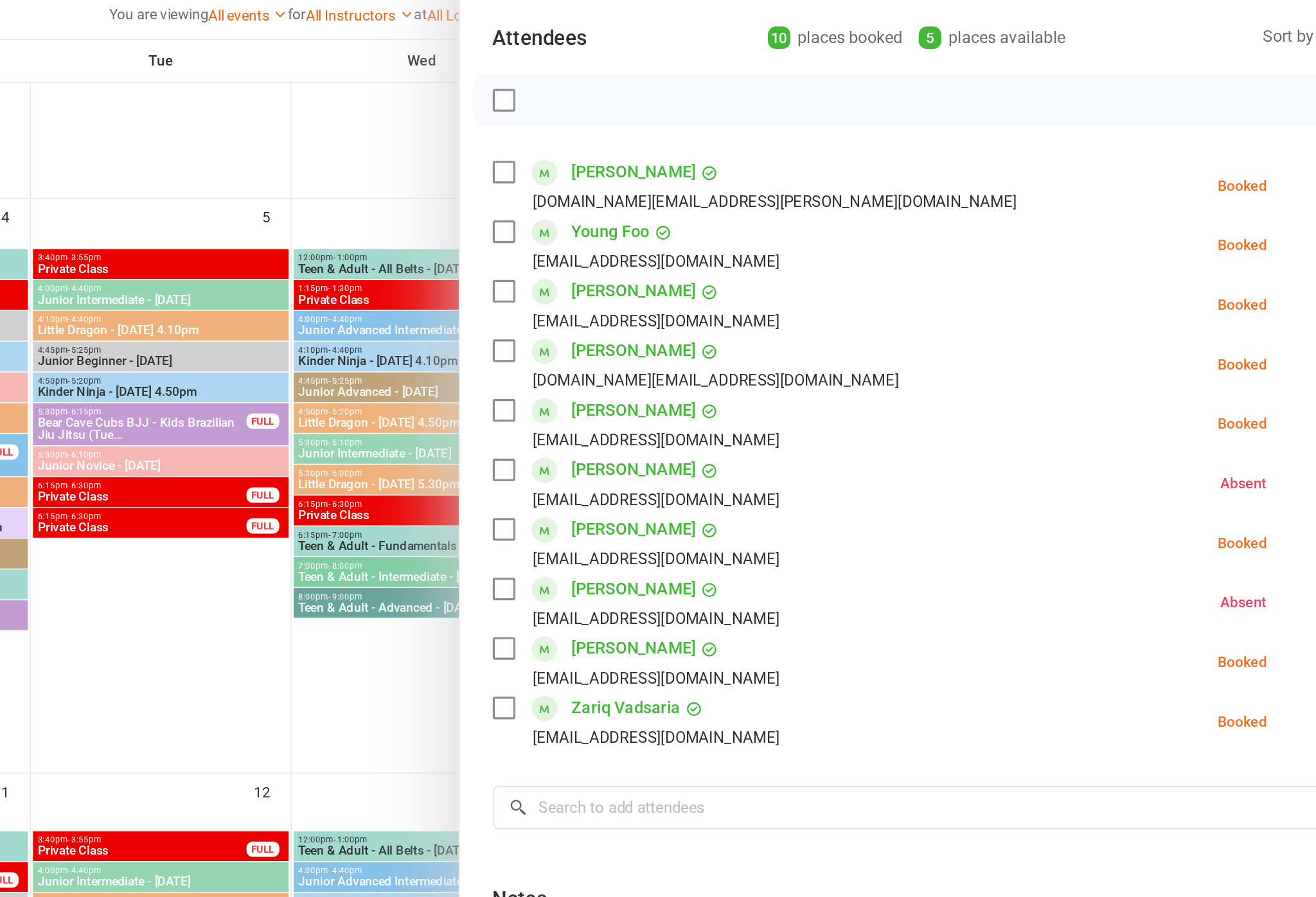
click at [750, 113] on div "Class kiosk mode Roll call 4:10 PM - 4:40 PM, [DATE] with [PERSON_NAME] / [PERS…" at bounding box center [1033, 454] width 565 height 799
click at [771, 243] on label at bounding box center [777, 250] width 13 height 13
click at [771, 317] on label at bounding box center [777, 324] width 13 height 13
click at [771, 466] on label at bounding box center [777, 473] width 13 height 13
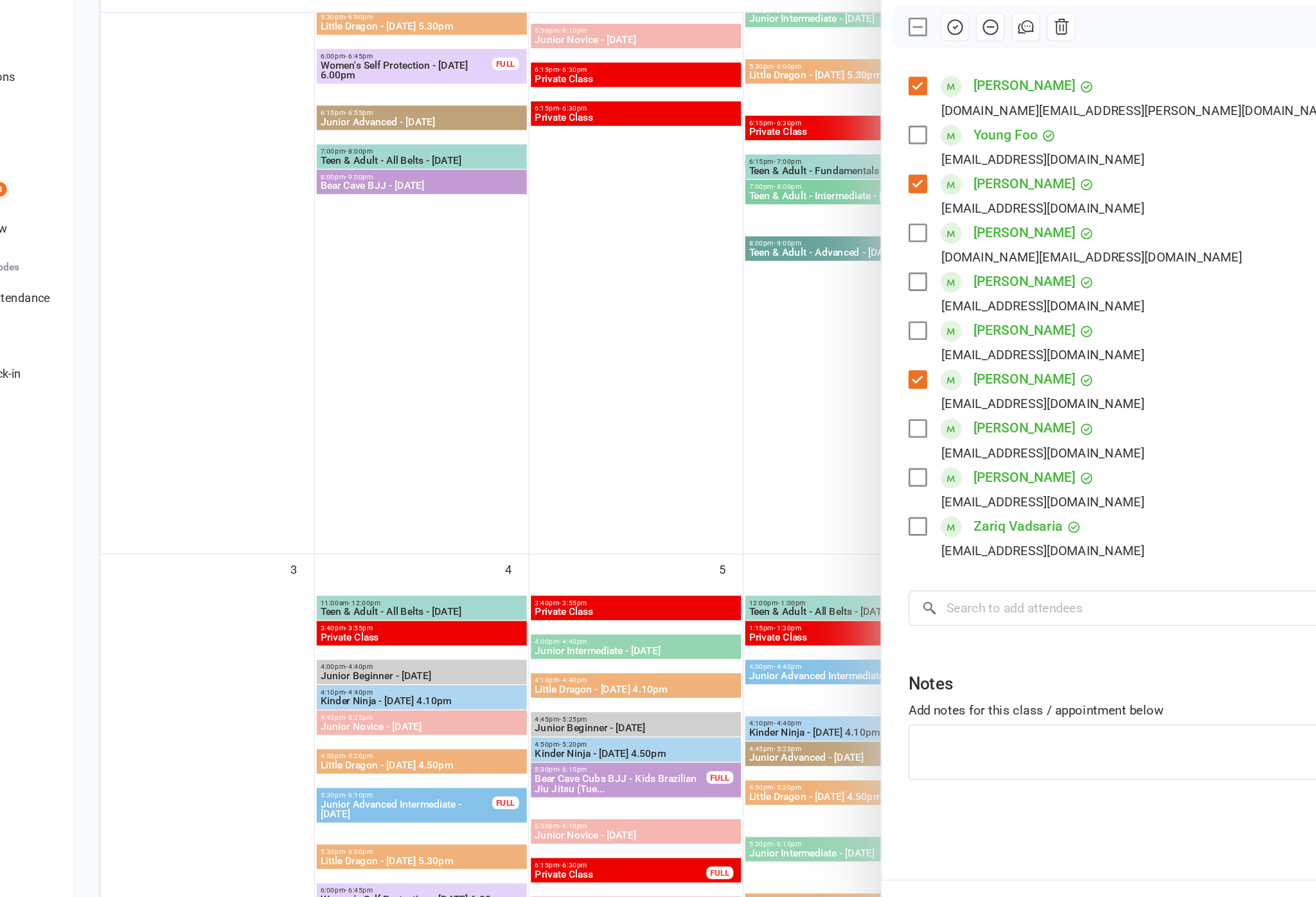
scroll to position [268, 0]
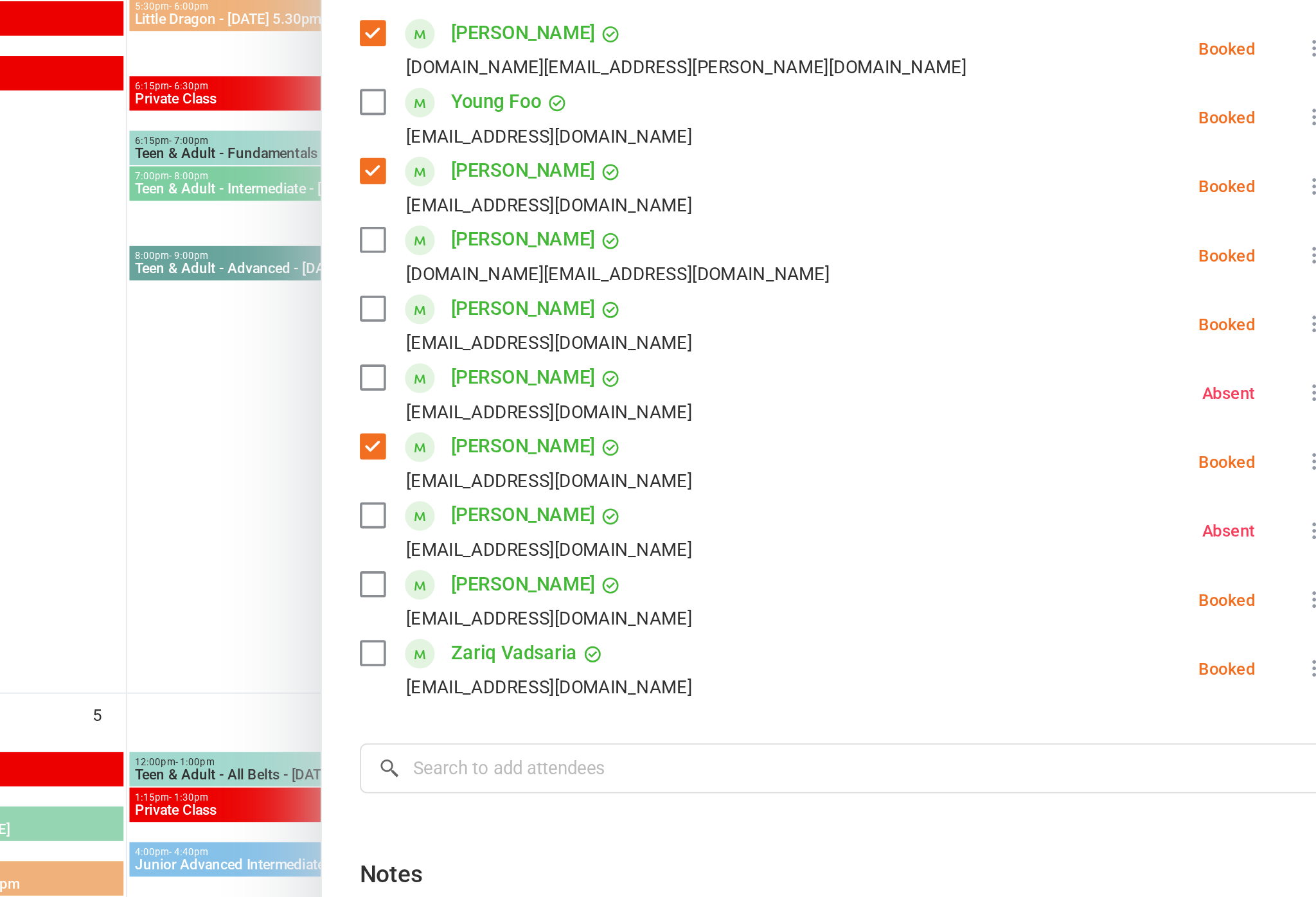
click at [771, 355] on label at bounding box center [777, 362] width 13 height 13
click at [771, 392] on label at bounding box center [777, 399] width 13 height 13
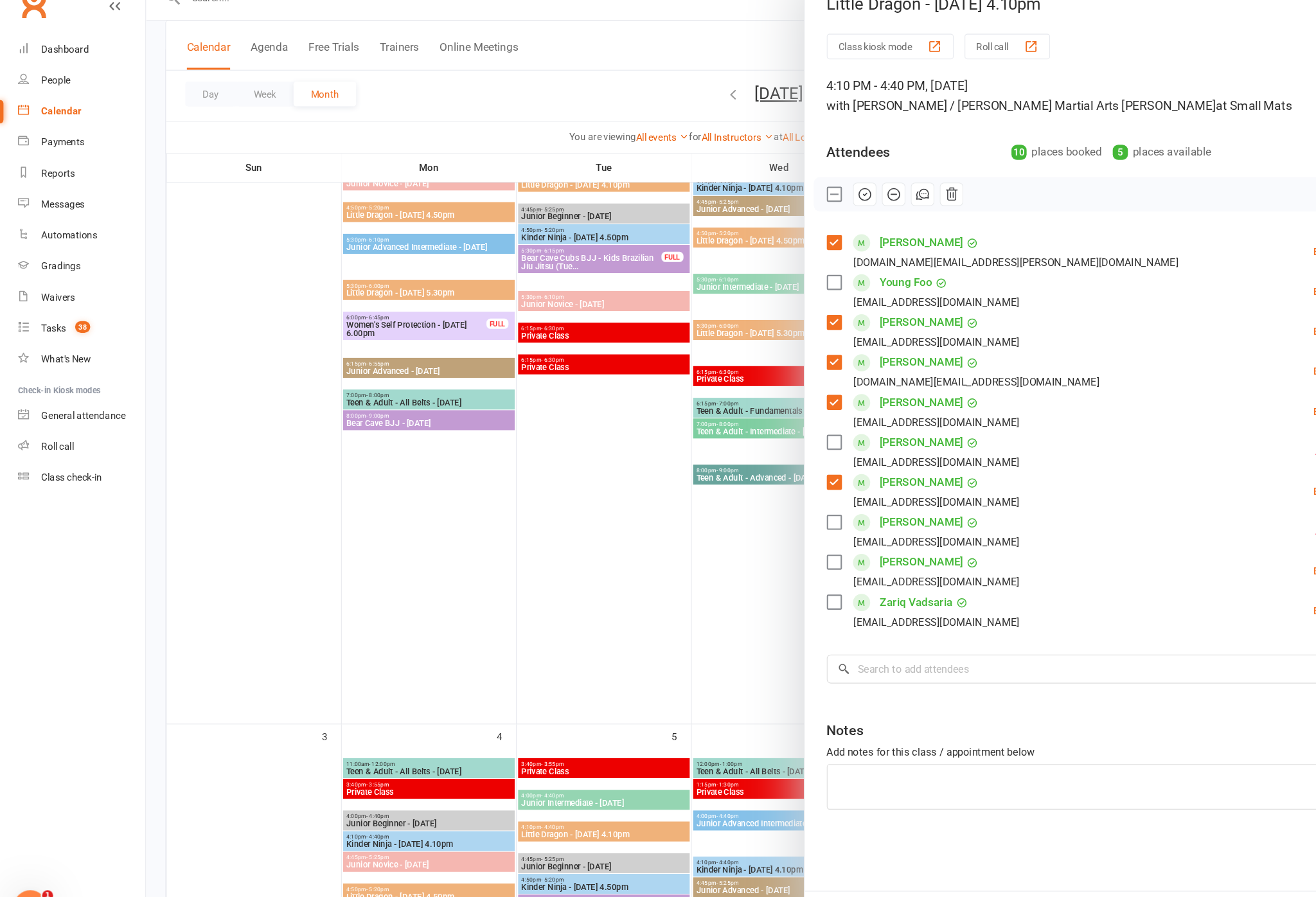
scroll to position [45, 0]
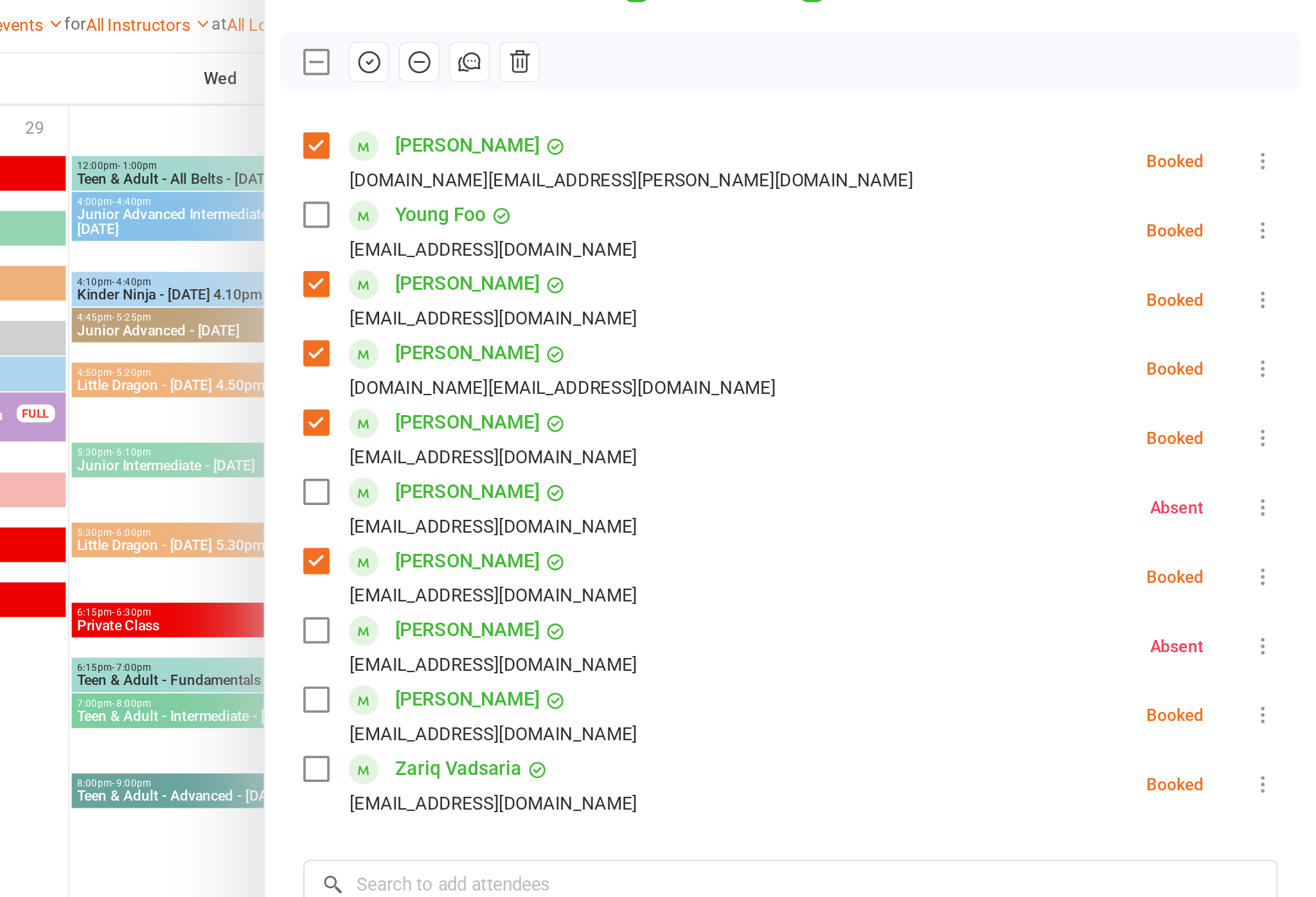
click at [750, 99] on div "Class kiosk mode Roll call 4:10 PM - 4:40 PM, [DATE] with [PERSON_NAME] / [PERS…" at bounding box center [1033, 454] width 565 height 799
click at [771, 578] on label at bounding box center [777, 585] width 13 height 13
click at [796, 521] on div "[EMAIL_ADDRESS][DOMAIN_NAME]" at bounding box center [874, 529] width 155 height 16
click at [771, 280] on label at bounding box center [777, 287] width 13 height 13
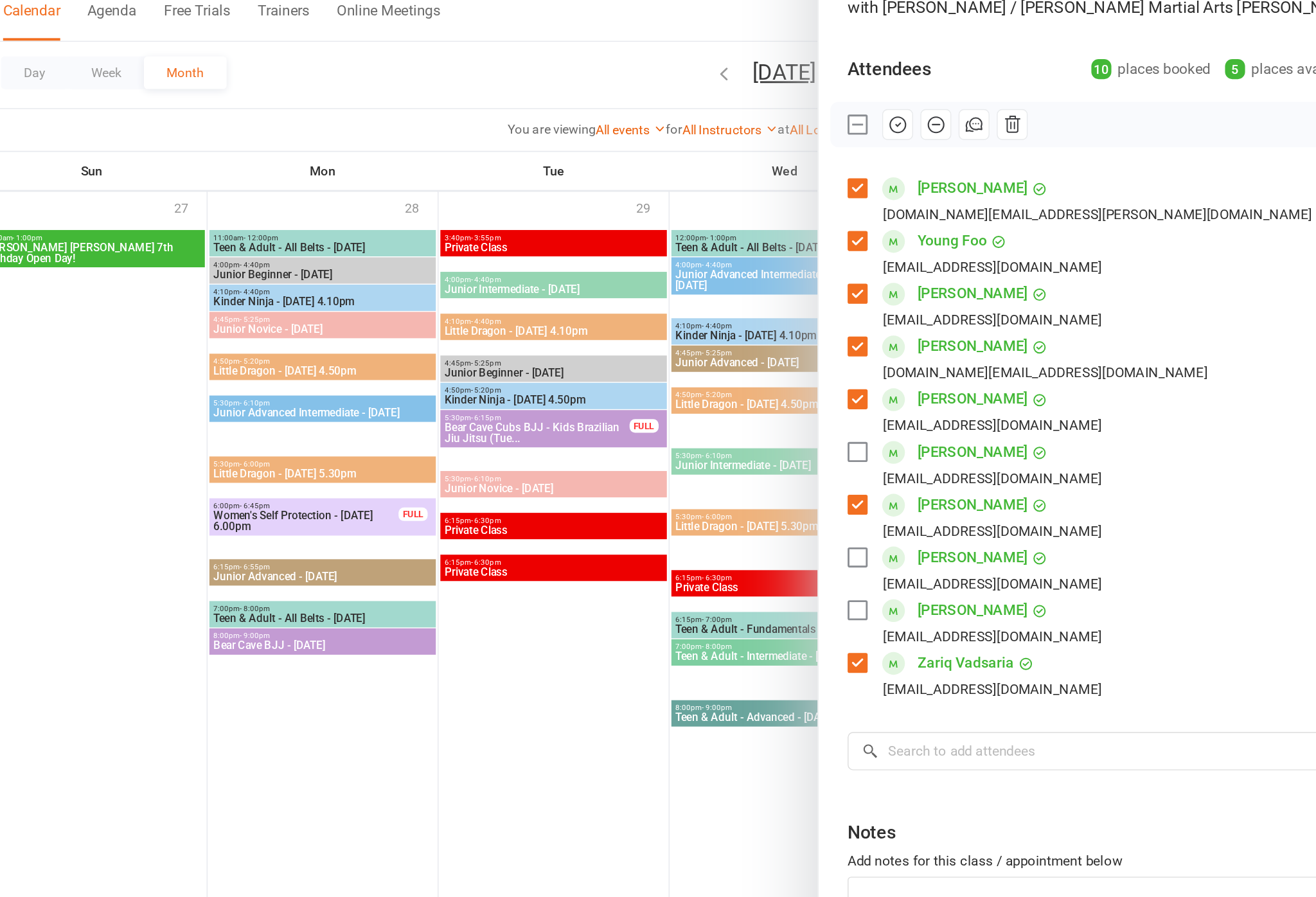
scroll to position [21, 0]
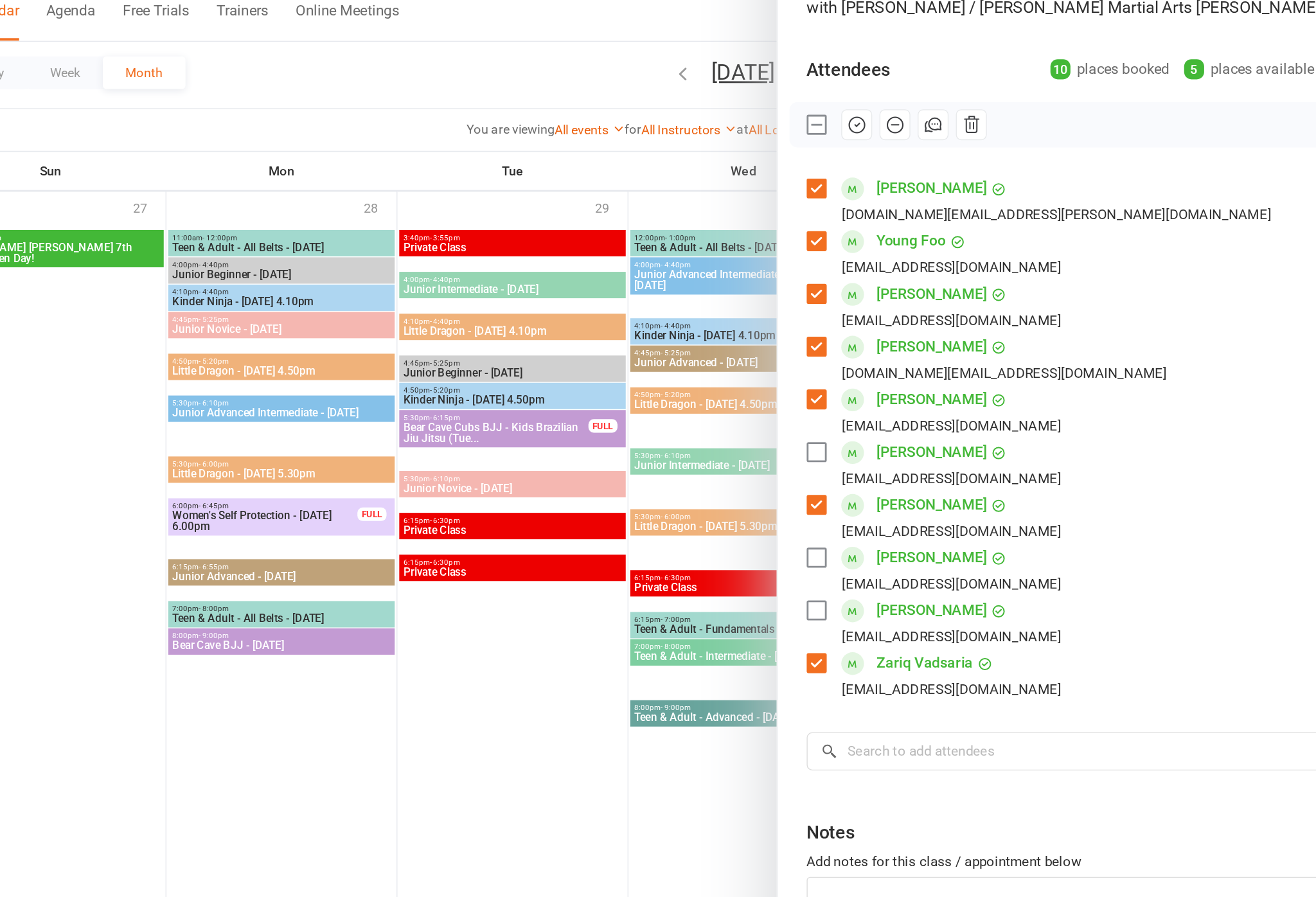
click at [796, 194] on button "button" at bounding box center [806, 204] width 22 height 22
